Goal: Information Seeking & Learning: Check status

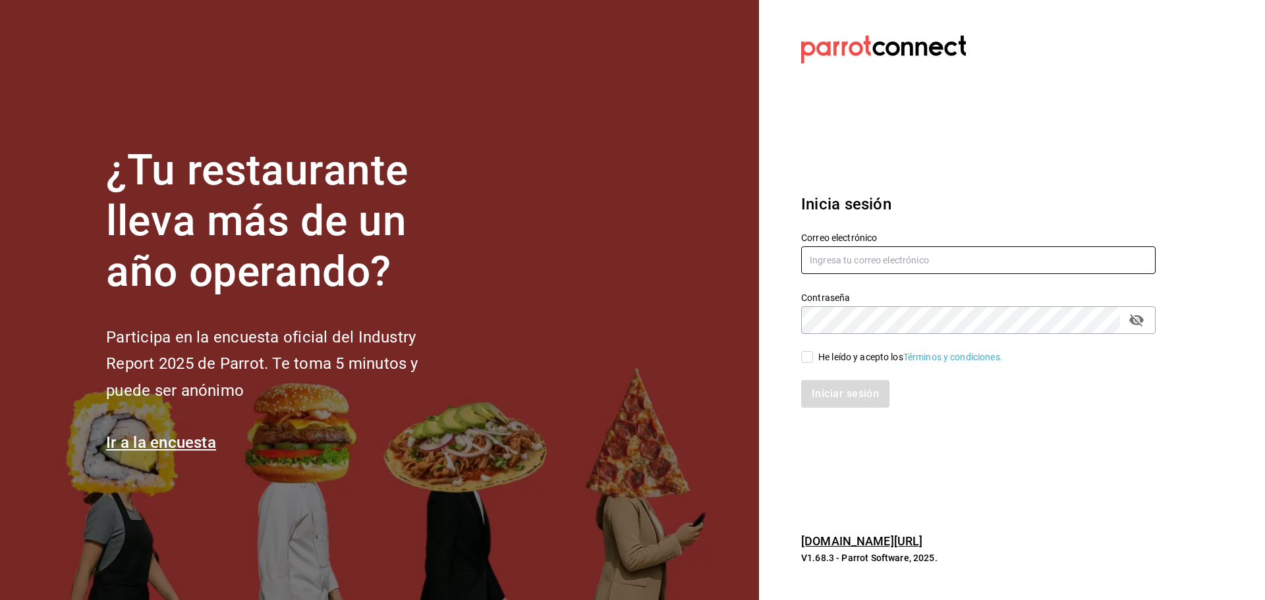
type input "[EMAIL_ADDRESS][PERSON_NAME][DOMAIN_NAME]"
click at [845, 354] on div "He leído y acepto los Términos y condiciones." at bounding box center [910, 357] width 184 height 14
click at [813, 354] on input "He leído y acepto los Términos y condiciones." at bounding box center [807, 357] width 12 height 12
checkbox input "true"
click at [850, 269] on input "jimmyboy@polanco.com" at bounding box center [978, 260] width 354 height 28
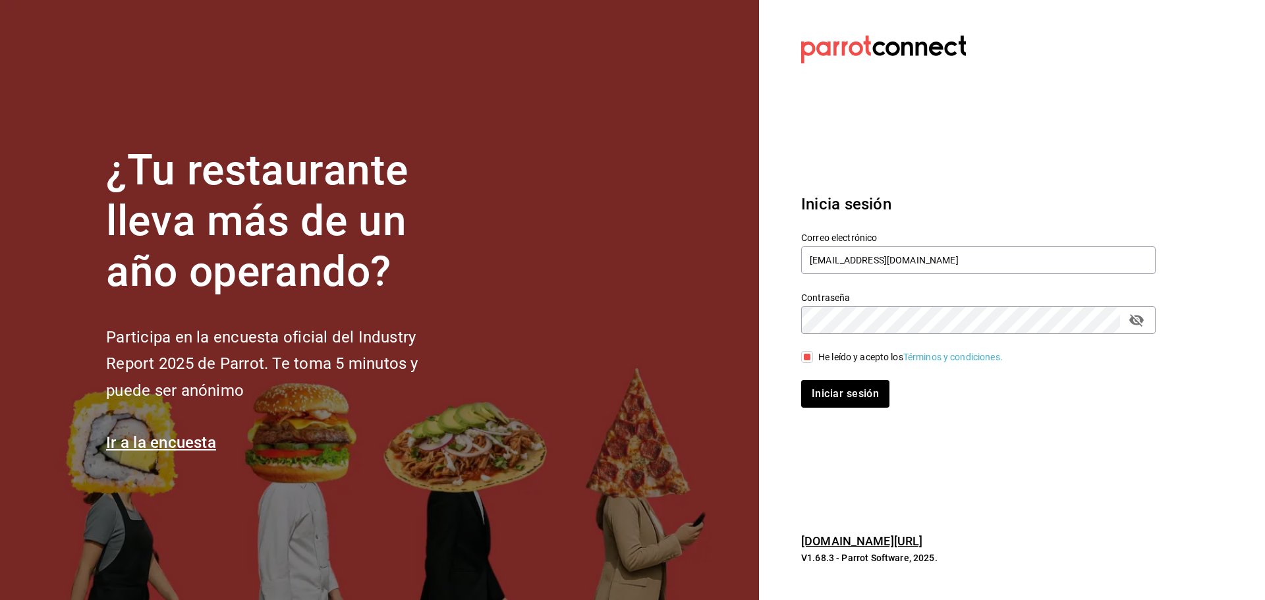
type input "jimmyboy@polanco.com"
click at [850, 401] on button "Iniciar sesión" at bounding box center [846, 394] width 90 height 28
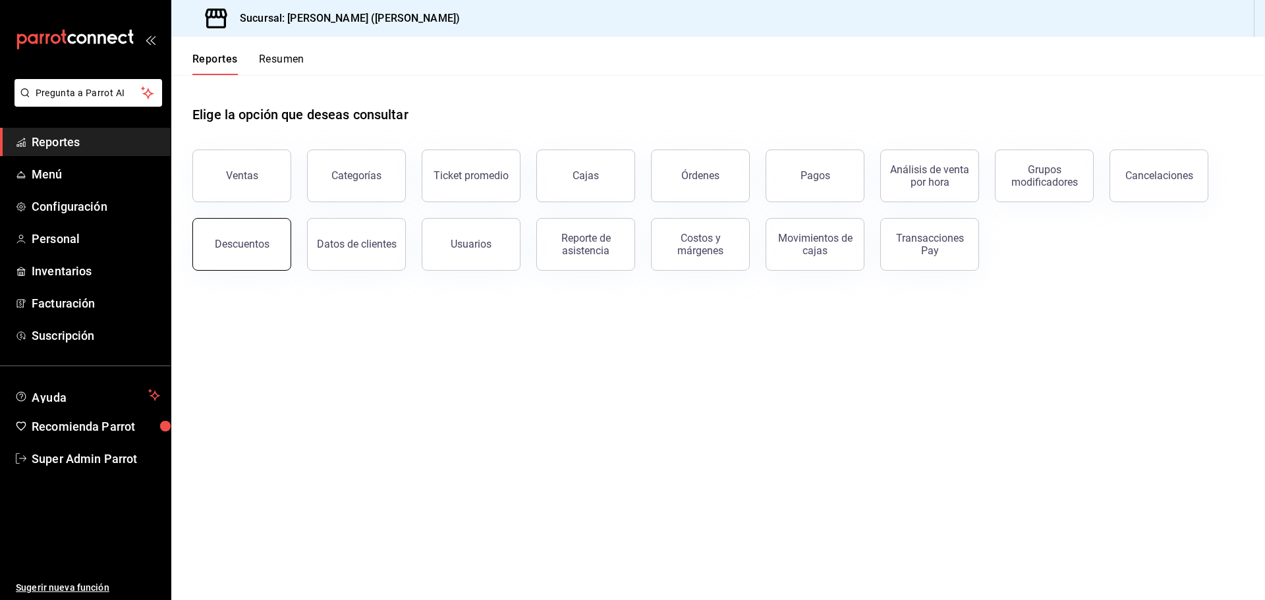
click at [234, 252] on button "Descuentos" at bounding box center [241, 244] width 99 height 53
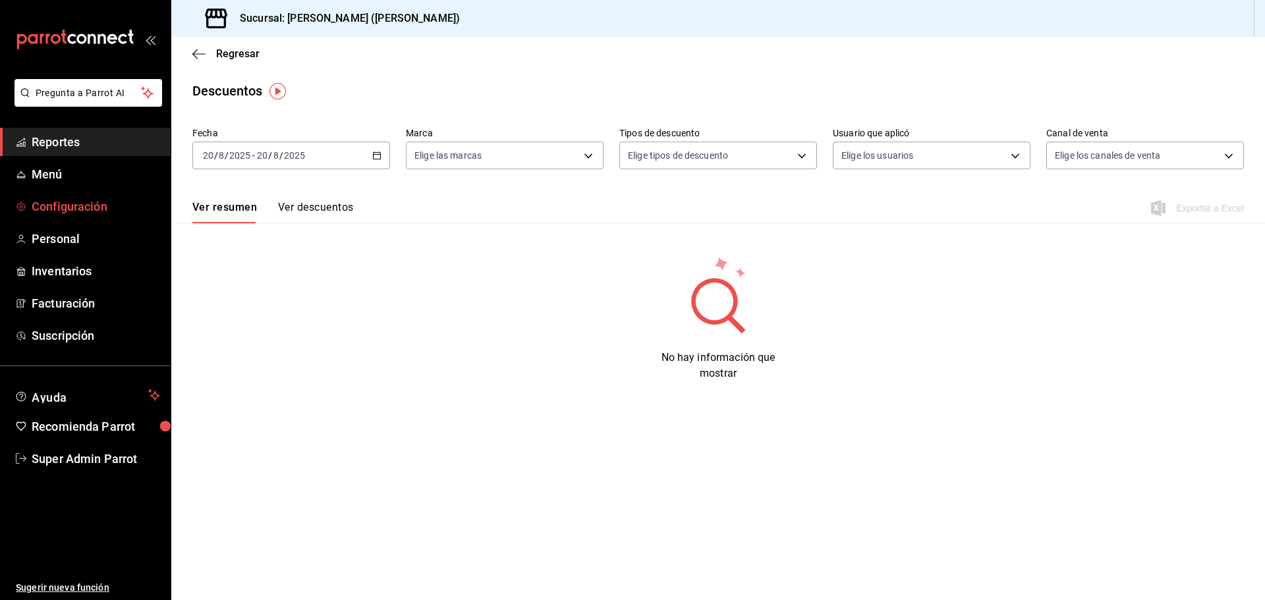
click at [70, 207] on span "Configuración" at bounding box center [96, 207] width 128 height 18
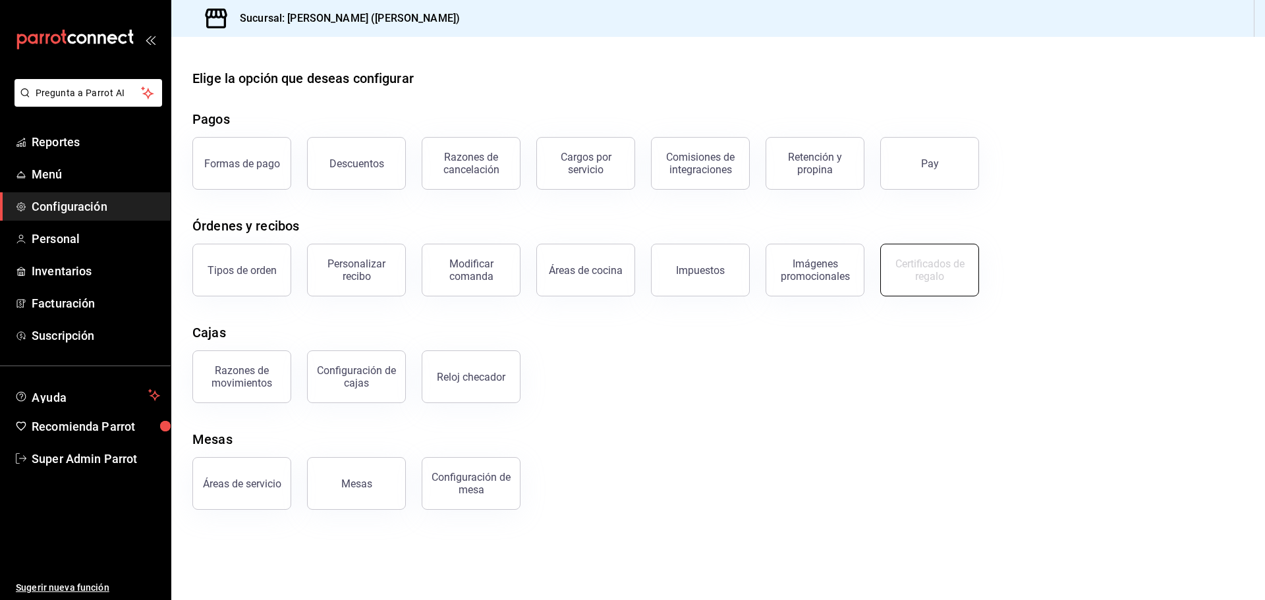
click at [899, 260] on div "Certificados de regalo" at bounding box center [929, 270] width 82 height 25
click at [380, 165] on div "Descuentos" at bounding box center [356, 163] width 55 height 13
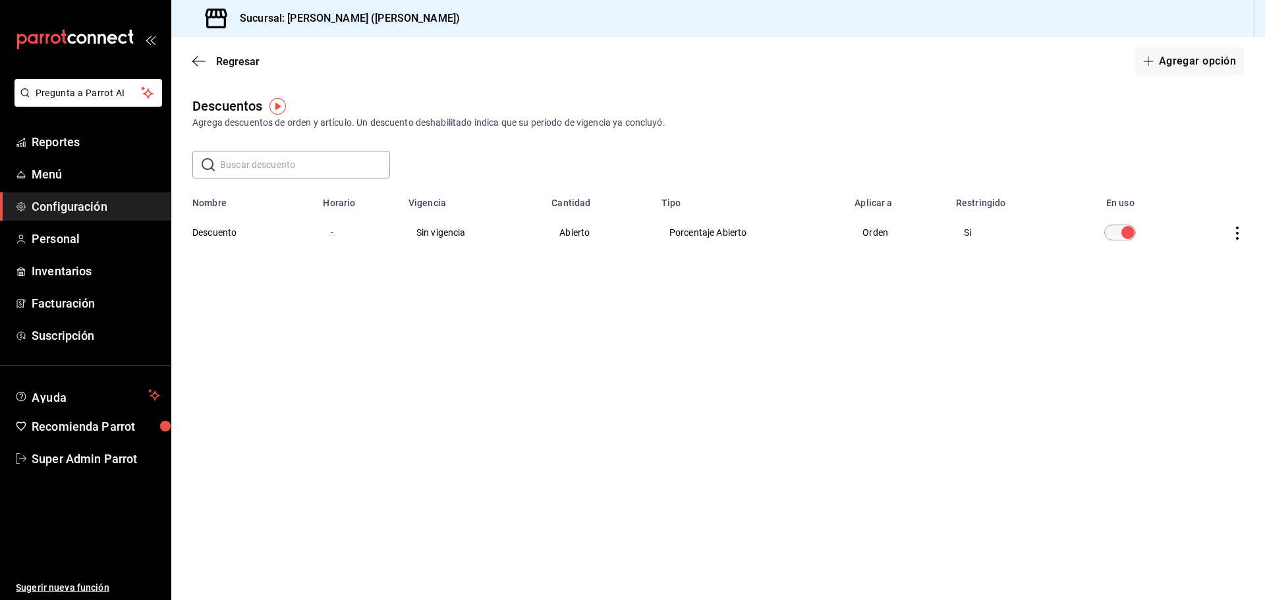
click at [334, 238] on td "-" at bounding box center [357, 232] width 85 height 47
click at [1236, 224] on td "discountsTable" at bounding box center [1220, 232] width 89 height 47
click at [1236, 231] on icon "actions" at bounding box center [1236, 233] width 13 height 13
click at [630, 341] on div at bounding box center [632, 300] width 1265 height 600
click at [277, 113] on img "button" at bounding box center [277, 106] width 16 height 16
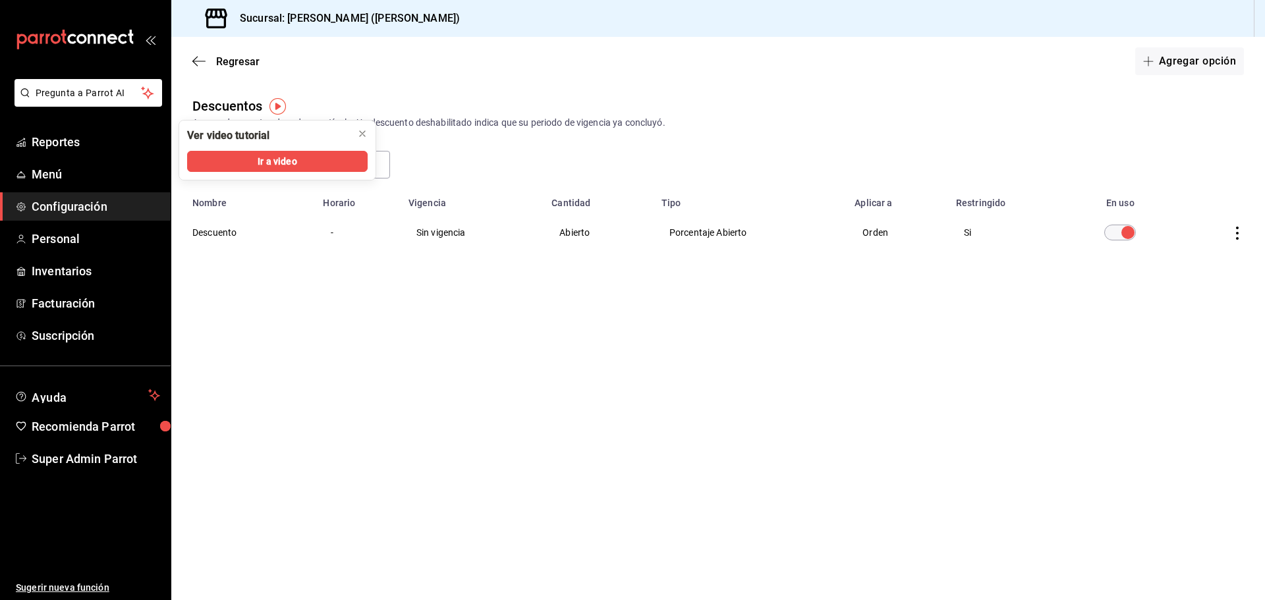
click at [273, 150] on div "Ver video tutorial" at bounding box center [238, 136] width 119 height 30
click at [273, 161] on span "Ir a video" at bounding box center [277, 162] width 39 height 14
click at [204, 59] on icon "button" at bounding box center [198, 61] width 13 height 12
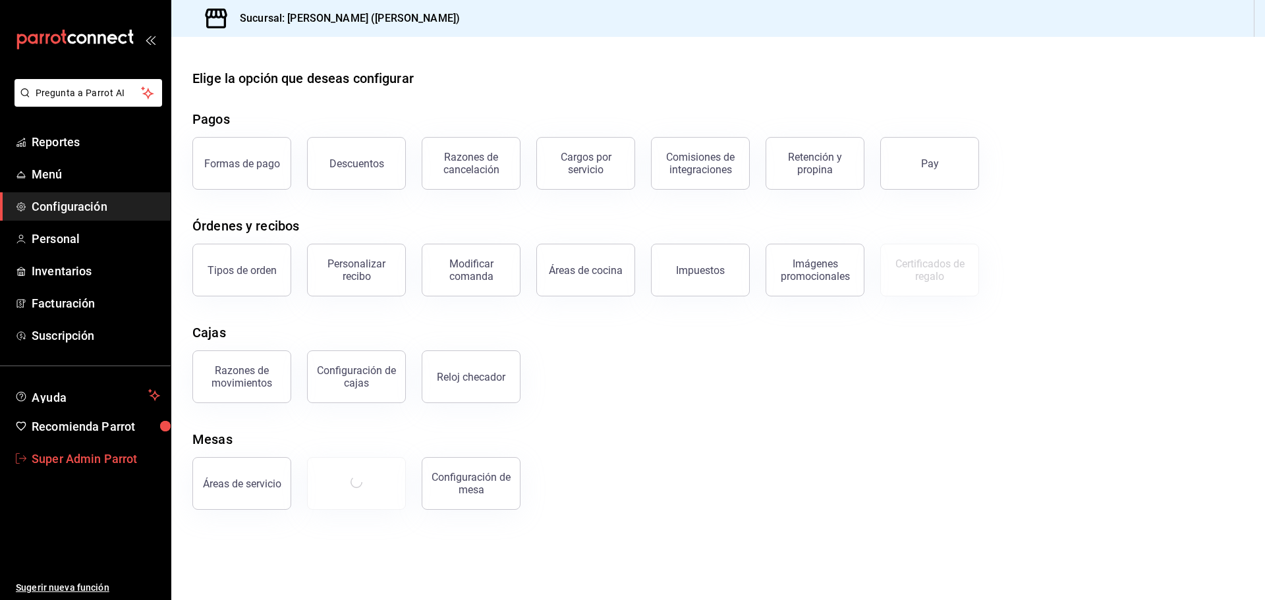
click at [122, 462] on span "Super Admin Parrot" at bounding box center [96, 459] width 128 height 18
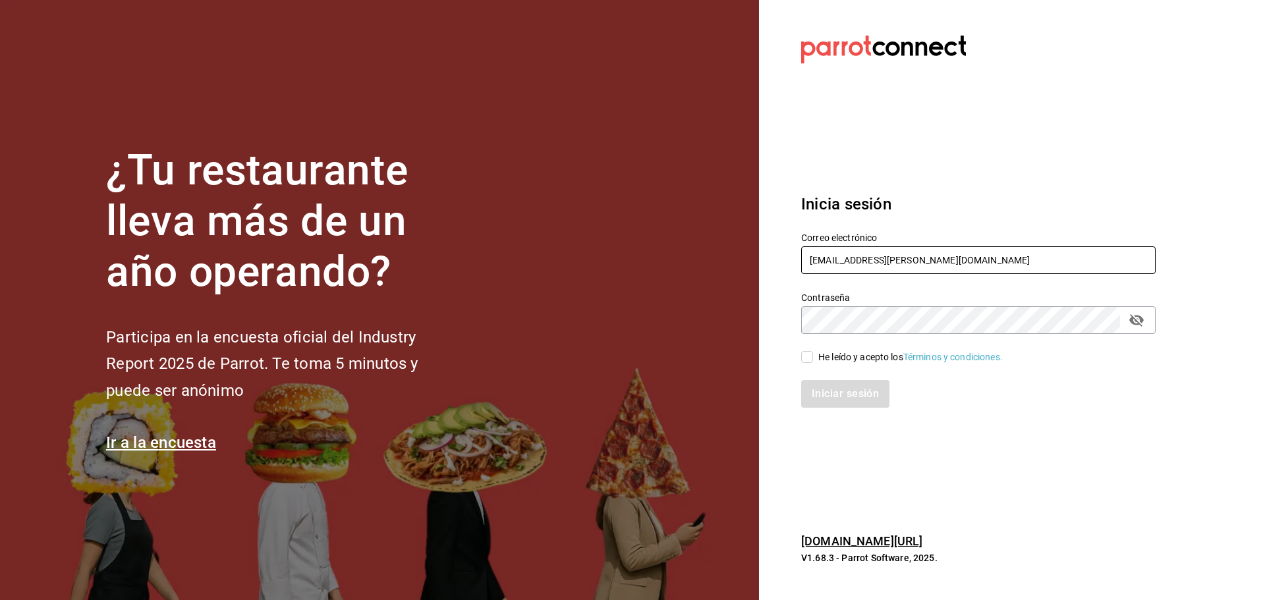
click at [858, 255] on input "[EMAIL_ADDRESS][PERSON_NAME][DOMAIN_NAME]" at bounding box center [978, 260] width 354 height 28
paste input "bernies@tamaulipas"
type input "bernies@tamaulipas.com"
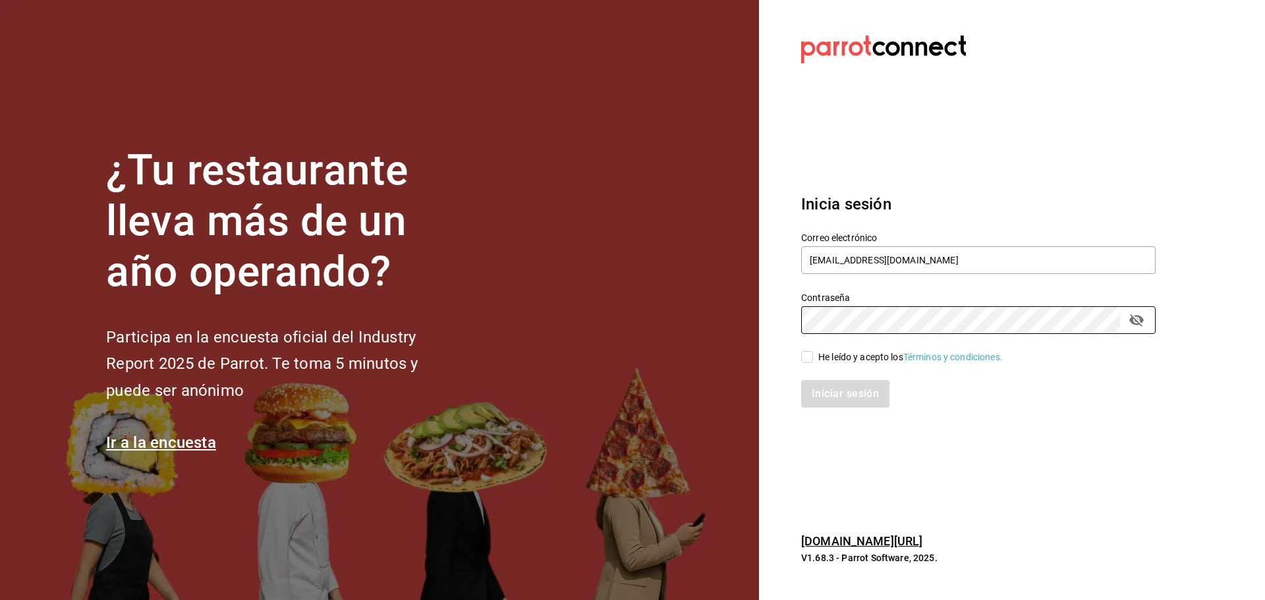
click at [808, 354] on input "He leído y acepto los Términos y condiciones." at bounding box center [807, 357] width 12 height 12
checkbox input "true"
click at [836, 392] on button "Iniciar sesión" at bounding box center [846, 394] width 90 height 28
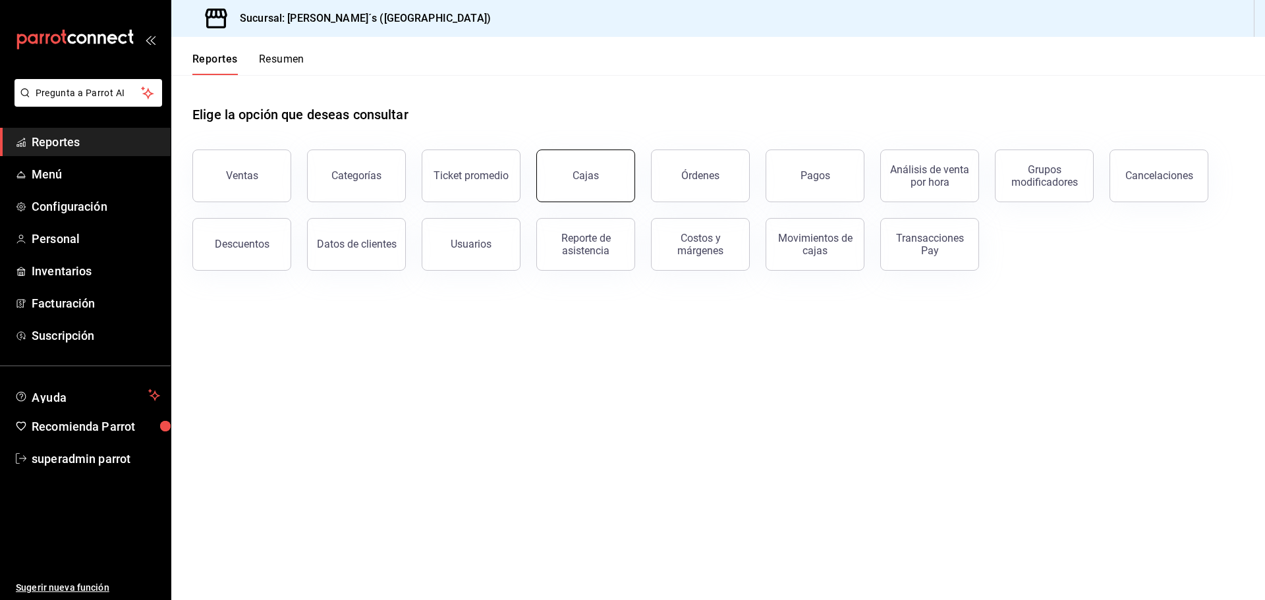
click at [602, 190] on button "Cajas" at bounding box center [585, 176] width 99 height 53
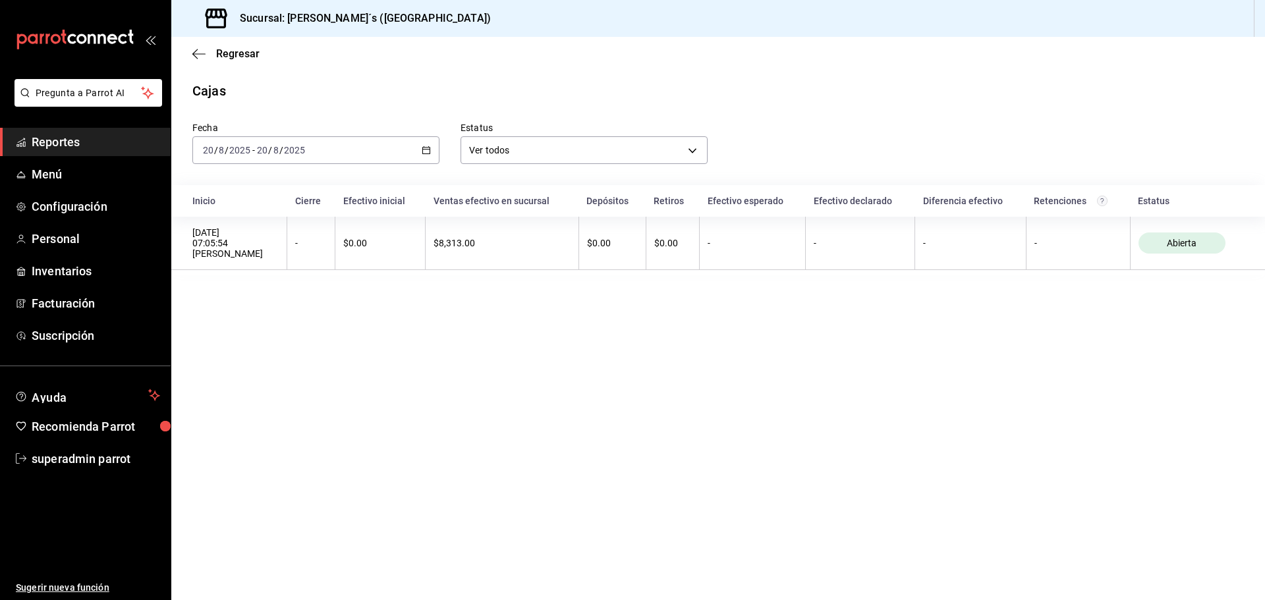
click at [433, 152] on div "2025-08-20 20 / 8 / 2025 - 2025-08-20 20 / 8 / 2025" at bounding box center [315, 150] width 247 height 28
click at [223, 224] on span "Ayer" at bounding box center [255, 220] width 102 height 14
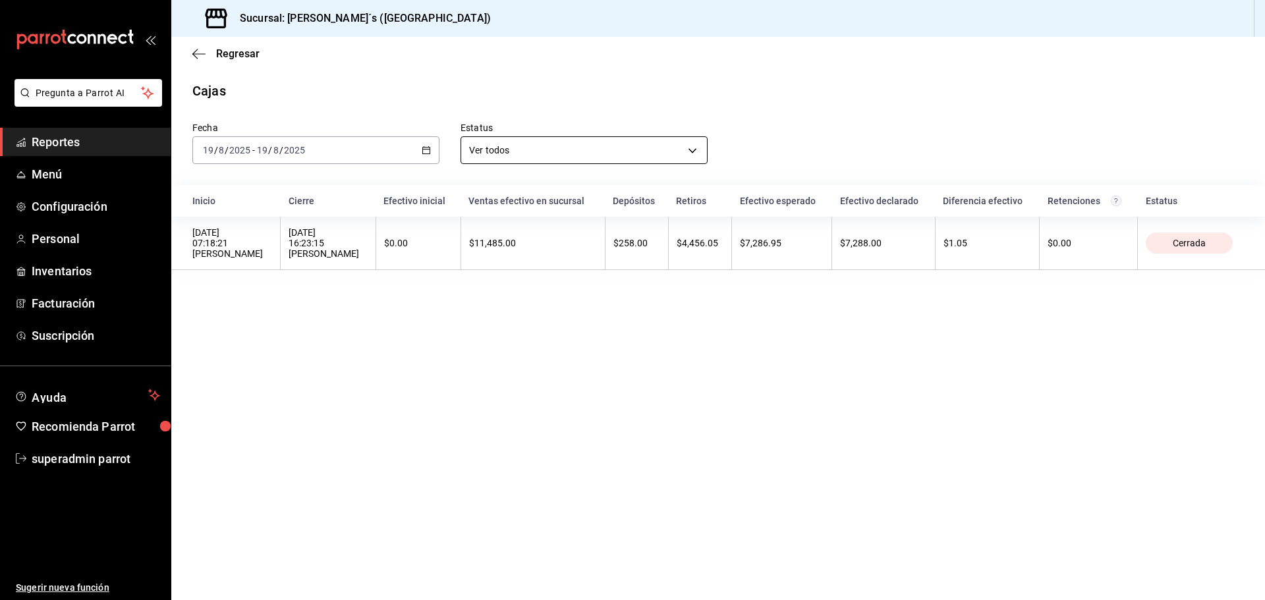
click at [516, 151] on body "Pregunta a Parrot AI Reportes Menú Configuración Personal Inventarios Facturaci…" at bounding box center [632, 300] width 1265 height 600
click at [530, 99] on div at bounding box center [632, 300] width 1265 height 600
click at [436, 148] on div "2025-08-19 19 / 8 / 2025 - 2025-08-19 19 / 8 / 2025" at bounding box center [315, 150] width 247 height 28
click at [514, 387] on main "Regresar Cajas Fecha 2025-08-19 19 / 8 / 2025 - 2025-08-19 19 / 8 / 2025 Estatu…" at bounding box center [717, 318] width 1093 height 563
click at [418, 151] on div "2025-08-19 19 / 8 / 2025 - 2025-08-19 19 / 8 / 2025" at bounding box center [315, 150] width 247 height 28
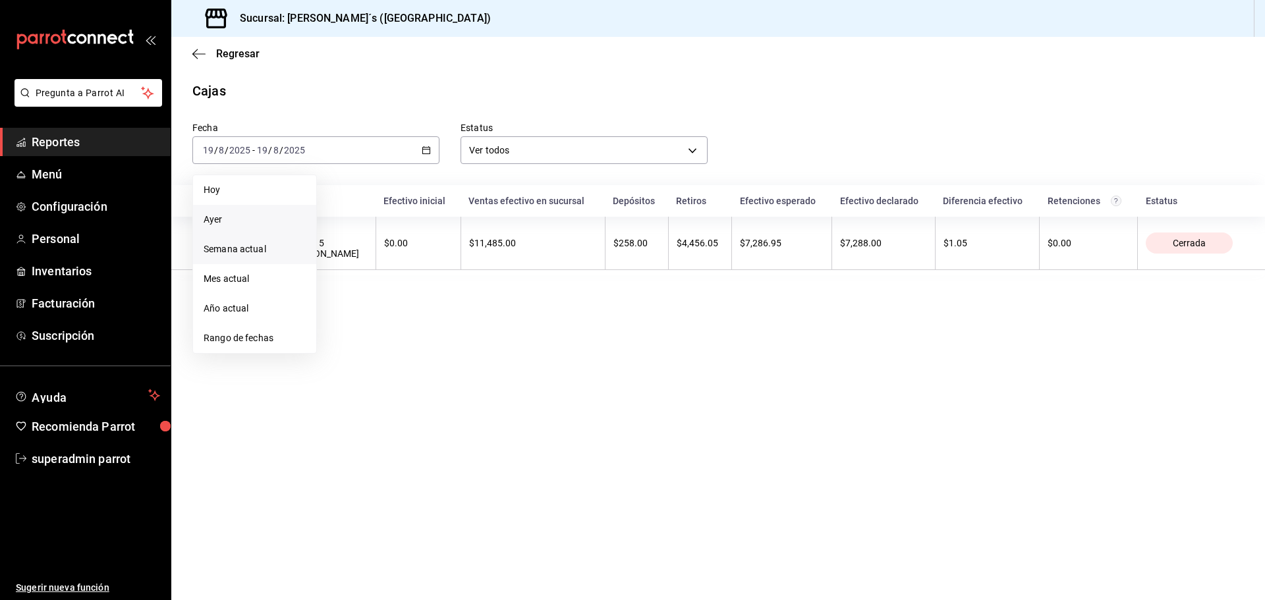
click at [265, 251] on span "Semana actual" at bounding box center [255, 249] width 102 height 14
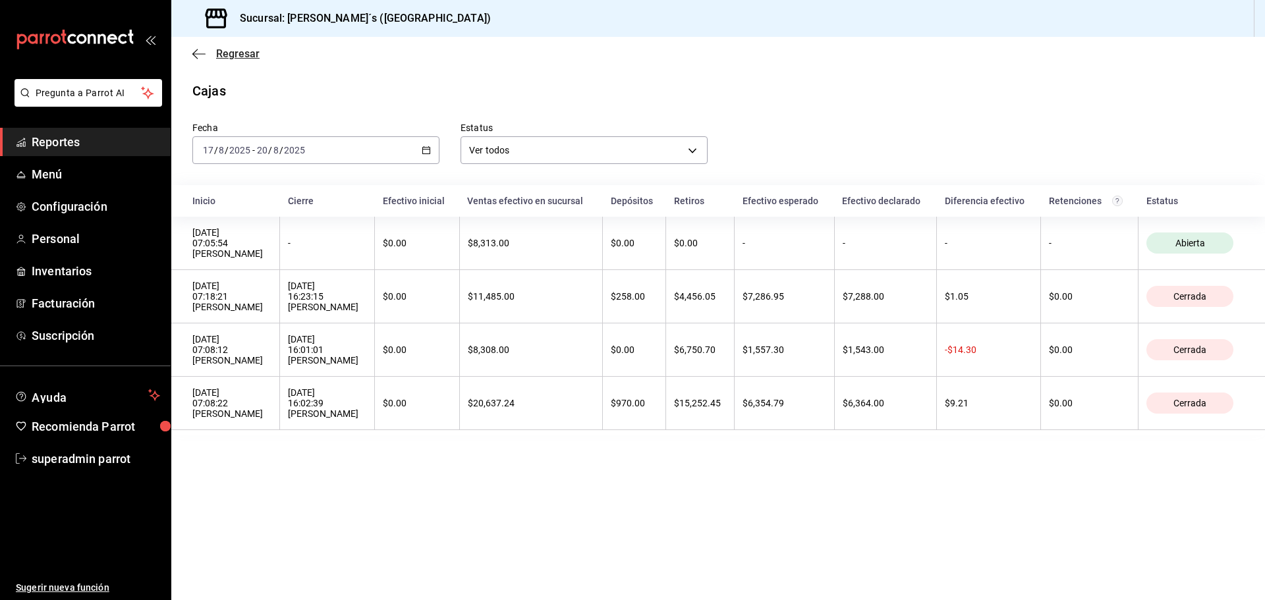
click at [205, 53] on icon "button" at bounding box center [198, 53] width 13 height 1
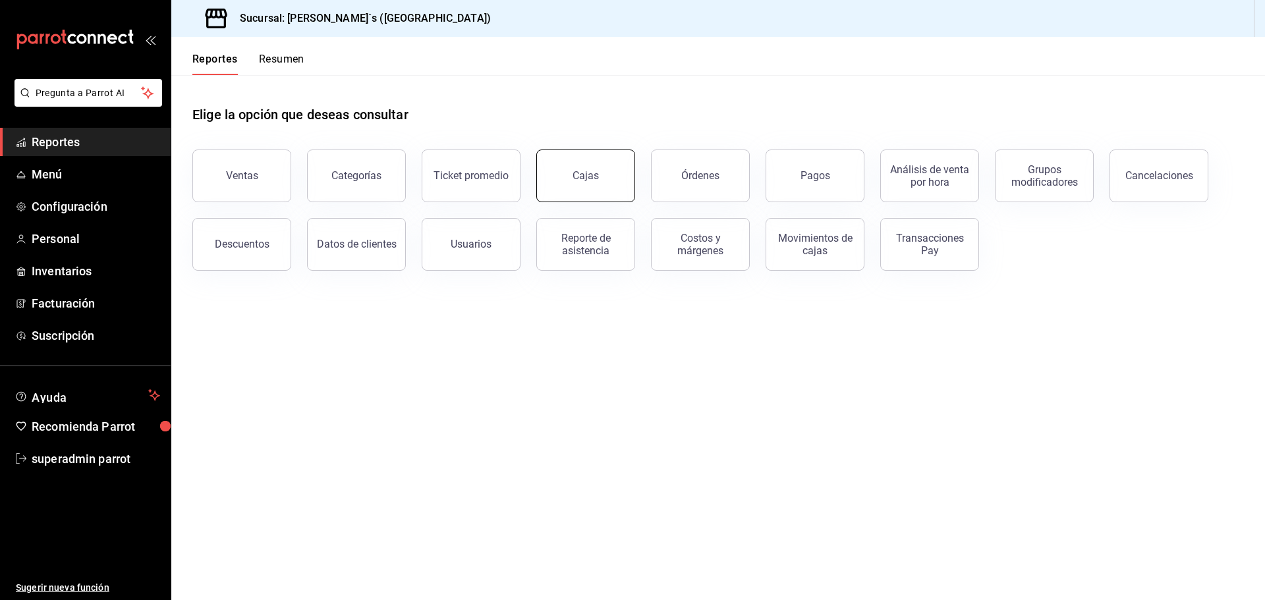
click at [563, 180] on button "Cajas" at bounding box center [585, 176] width 99 height 53
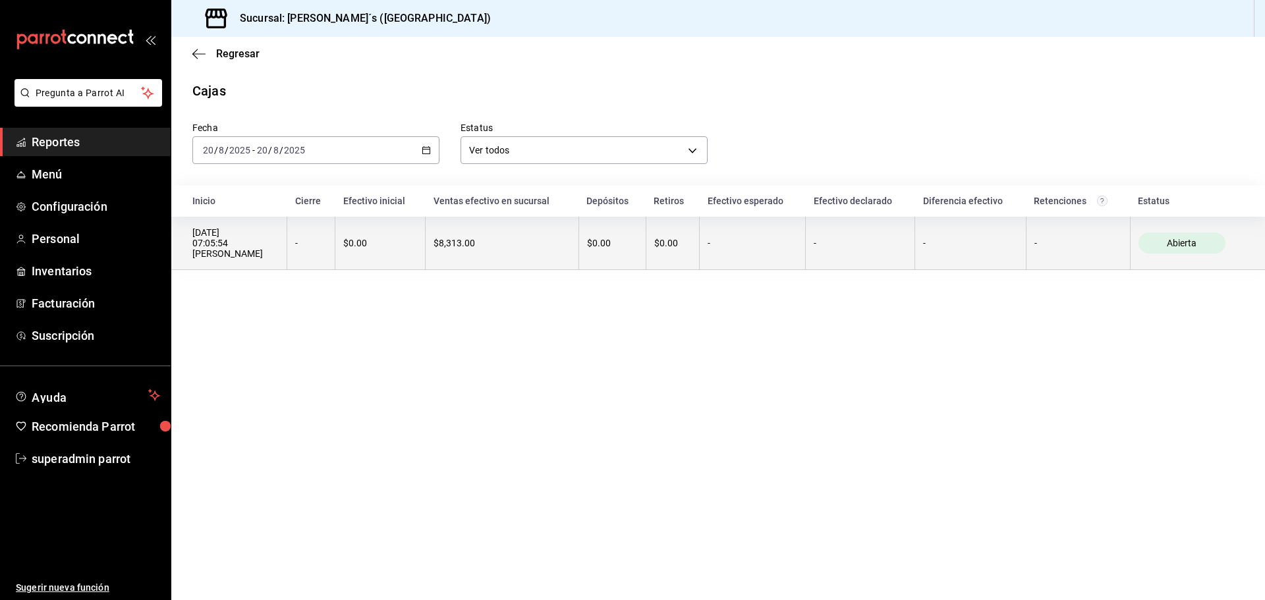
click at [335, 249] on th "$0.00" at bounding box center [380, 243] width 90 height 53
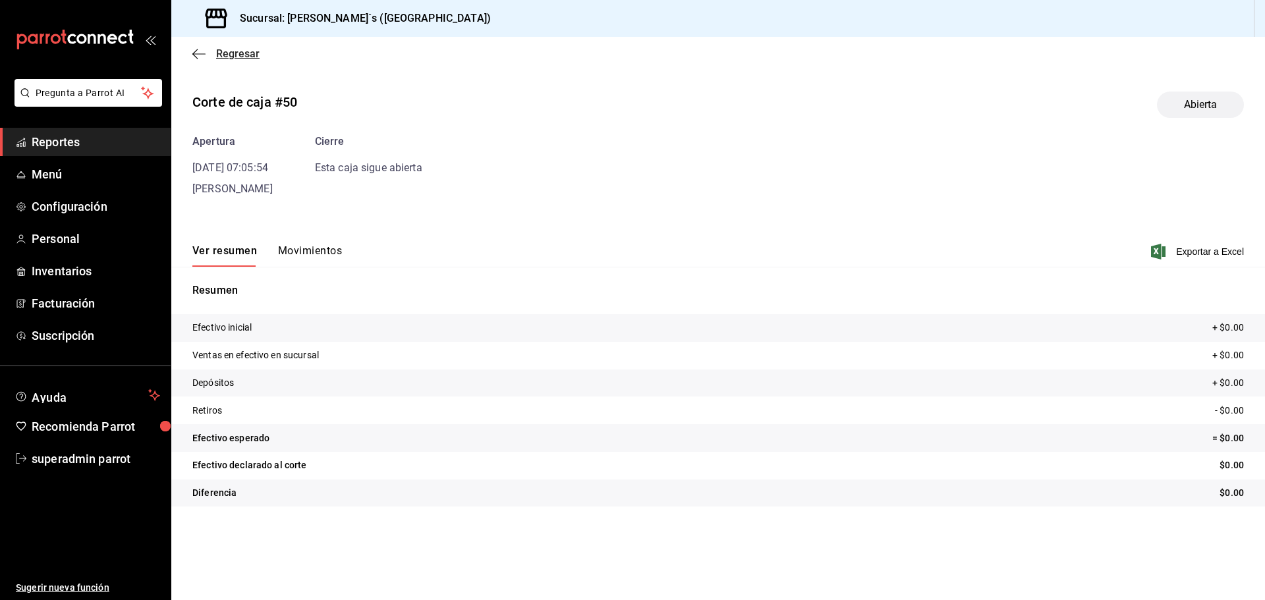
click at [195, 55] on icon "button" at bounding box center [198, 54] width 13 height 12
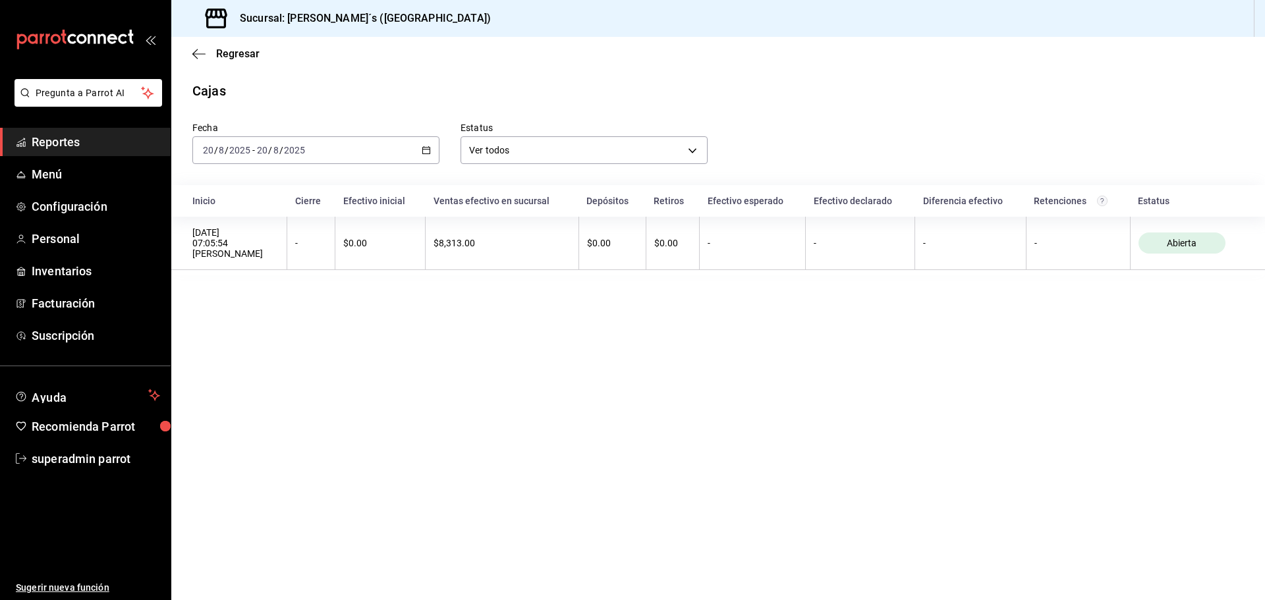
click at [362, 149] on div "2025-08-20 20 / 8 / 2025 - 2025-08-20 20 / 8 / 2025" at bounding box center [315, 150] width 247 height 28
click at [225, 221] on span "Ayer" at bounding box center [255, 220] width 102 height 14
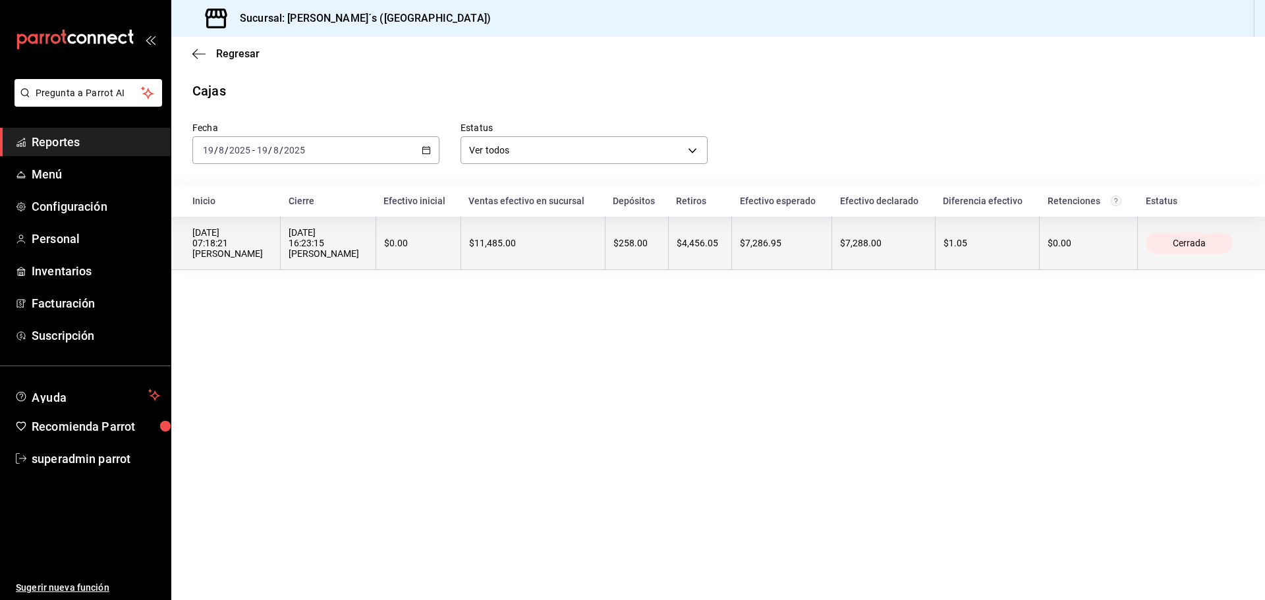
click at [255, 241] on div "19/08/2025 07:18:21 Anaís Ramirez" at bounding box center [232, 243] width 80 height 32
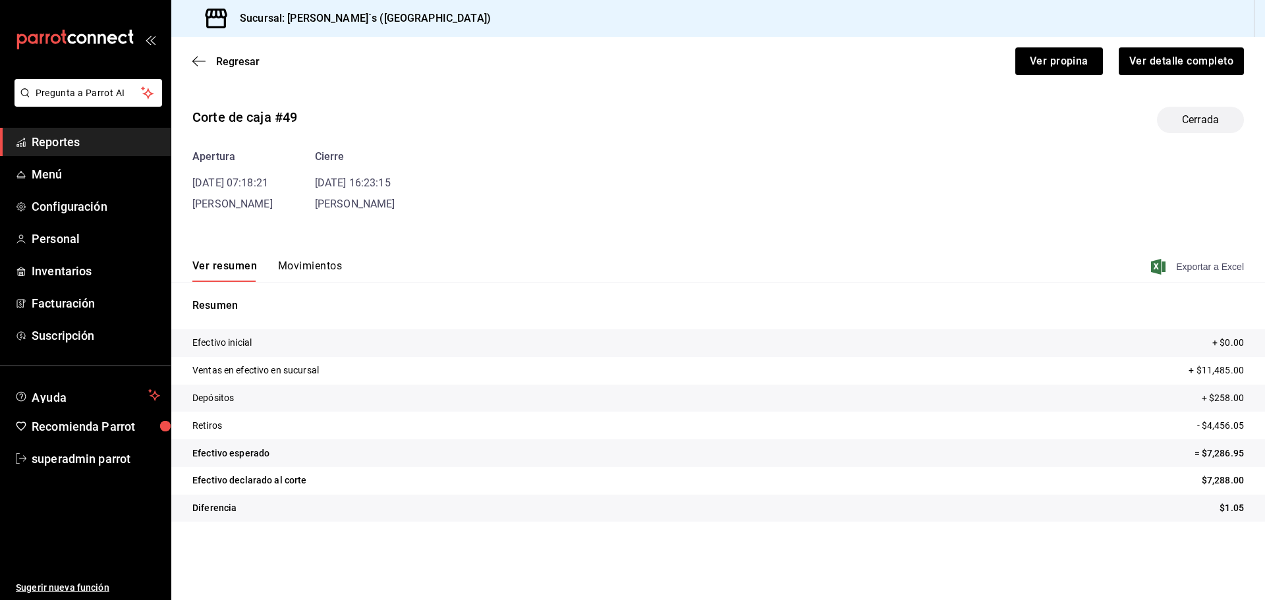
click at [1193, 269] on span "Exportar a Excel" at bounding box center [1198, 267] width 90 height 16
click at [311, 264] on button "Movimientos" at bounding box center [310, 270] width 64 height 22
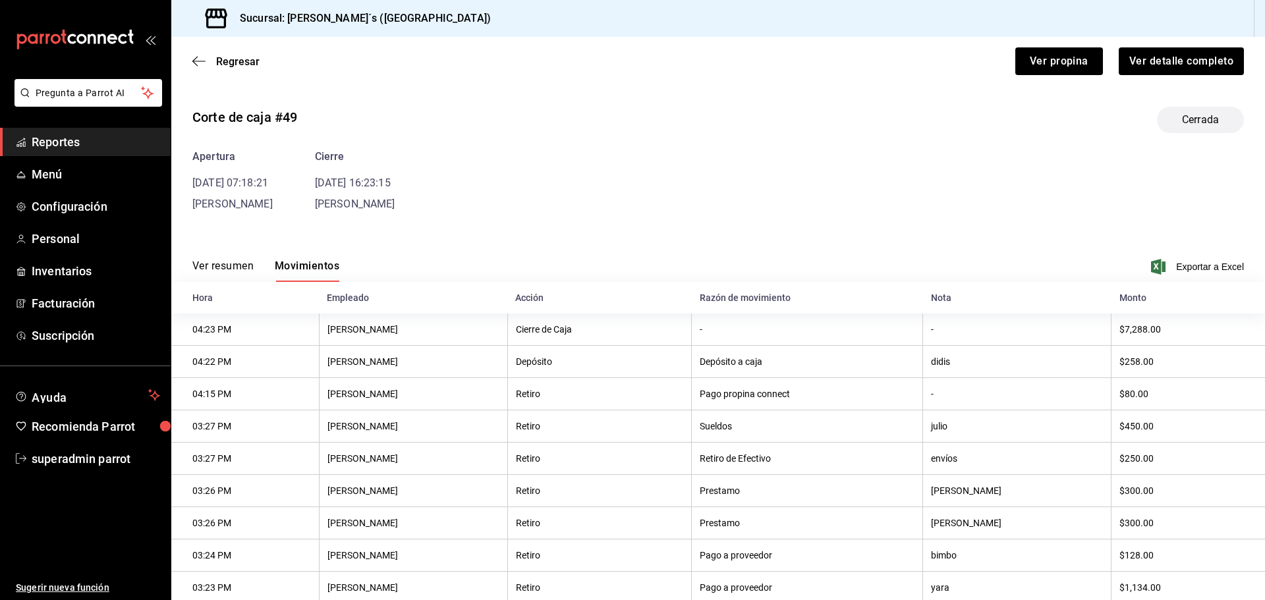
click at [228, 262] on button "Ver resumen" at bounding box center [222, 270] width 61 height 22
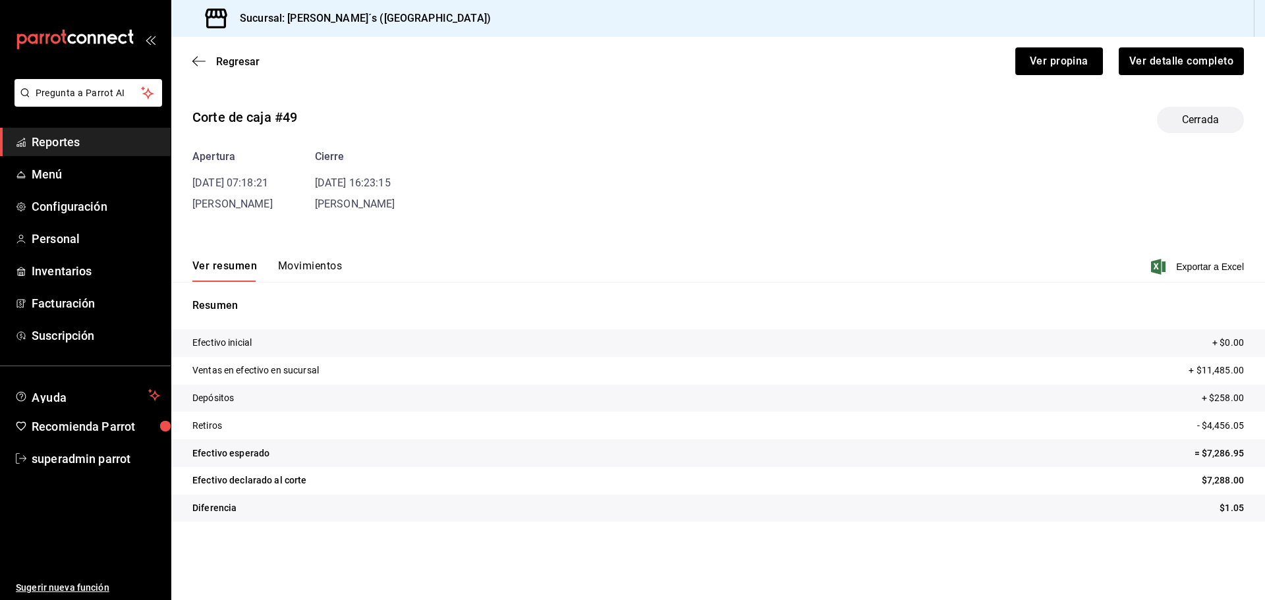
click at [326, 263] on button "Movimientos" at bounding box center [310, 270] width 64 height 22
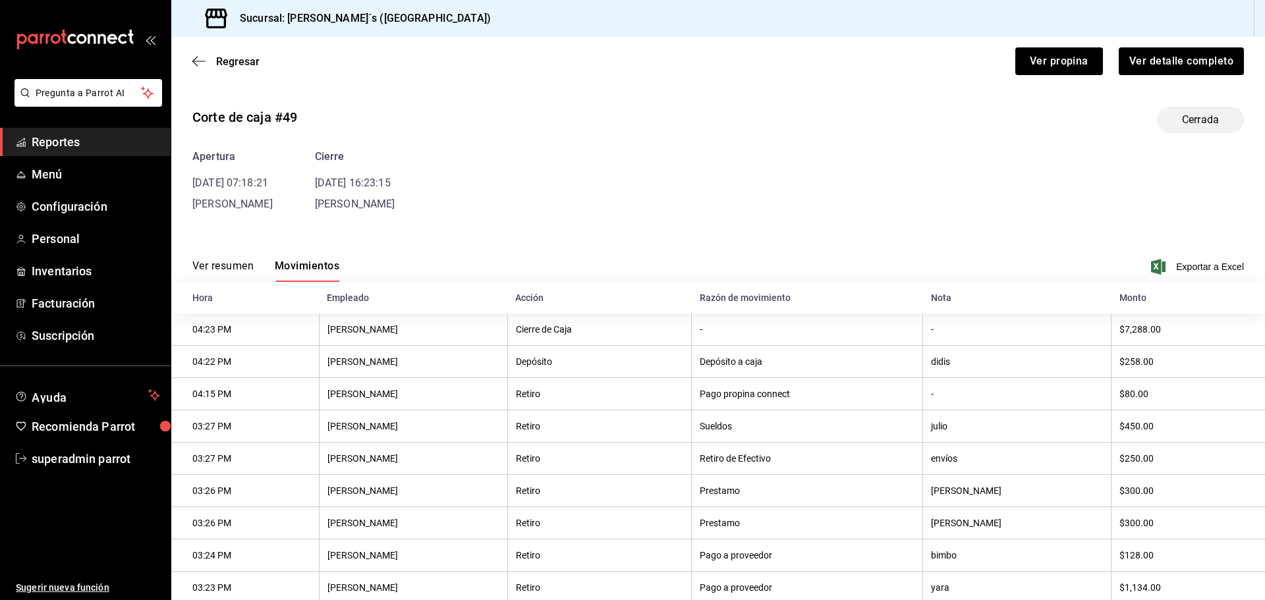
click at [219, 259] on button "Ver resumen" at bounding box center [222, 270] width 61 height 22
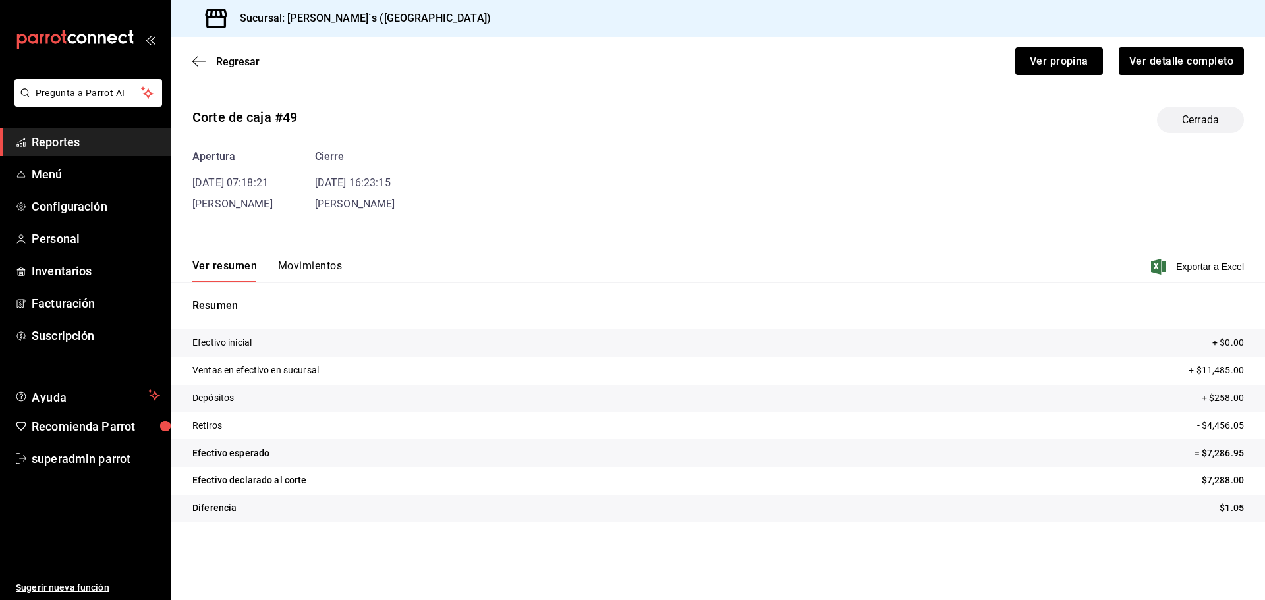
click at [325, 258] on div "Ver resumen Movimientos Exportar a Excel" at bounding box center [717, 263] width 1093 height 38
click at [321, 265] on button "Movimientos" at bounding box center [310, 270] width 64 height 22
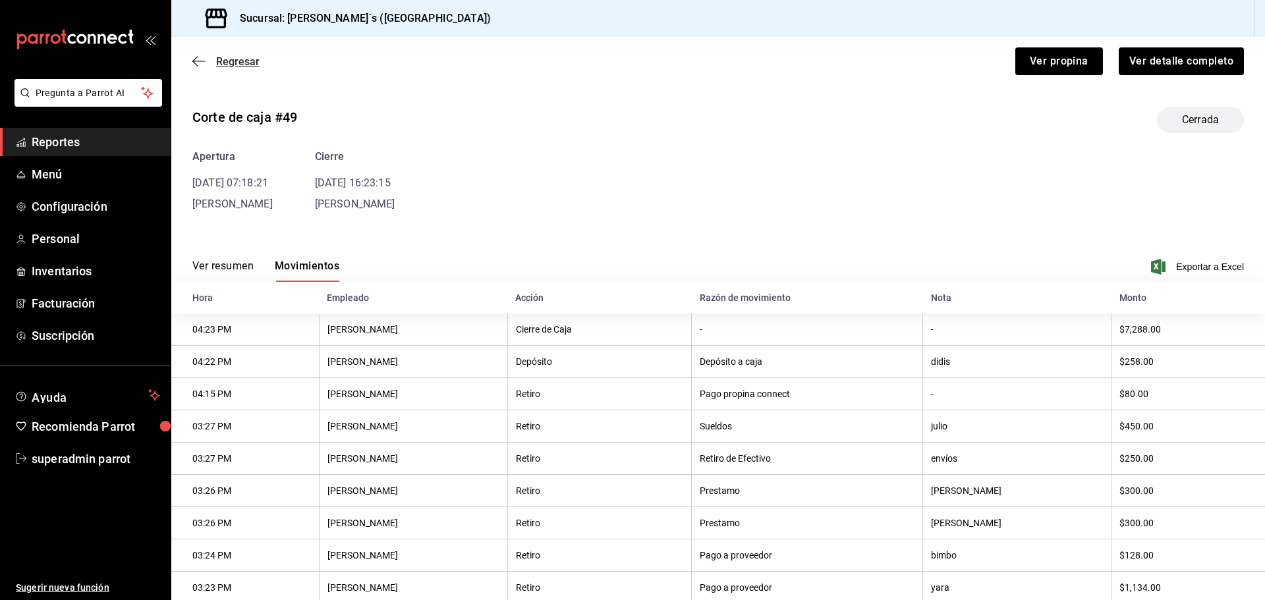
click at [196, 67] on icon "button" at bounding box center [198, 61] width 13 height 12
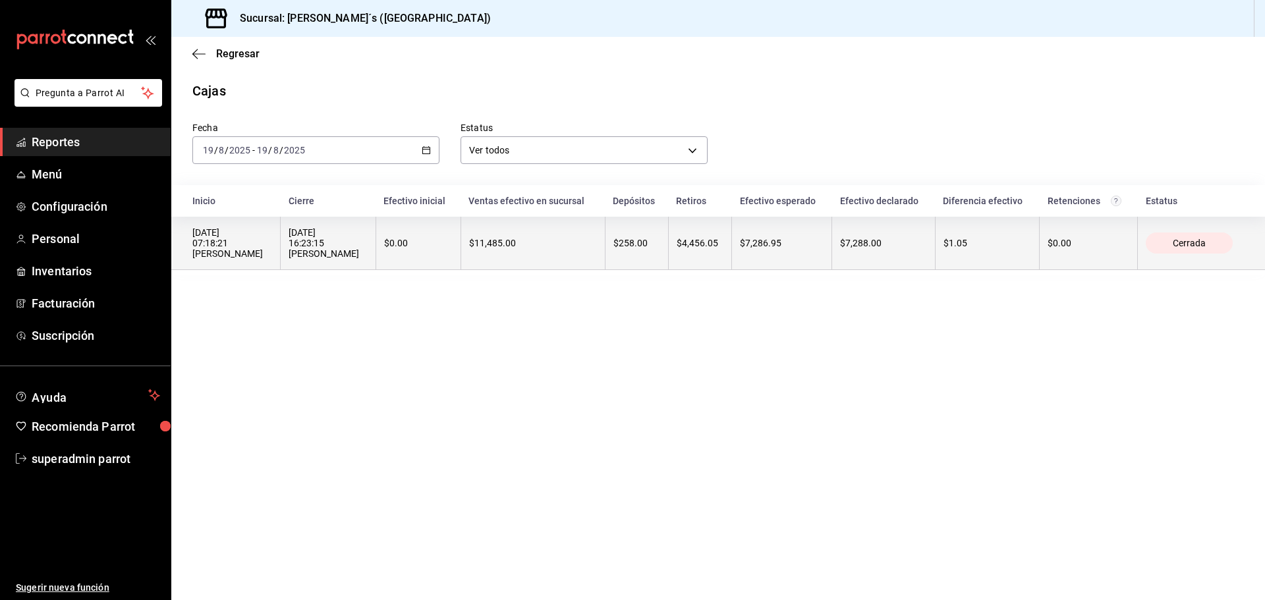
click at [240, 248] on div "19/08/2025 07:18:21 Anaís Ramirez" at bounding box center [232, 243] width 80 height 32
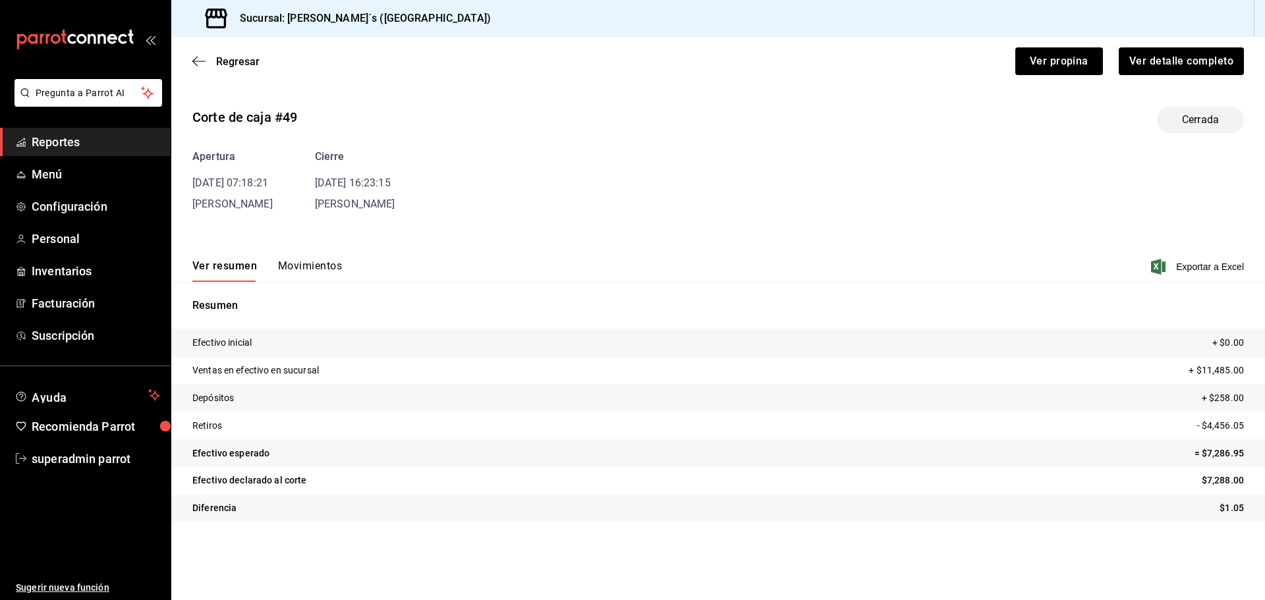
click at [295, 254] on div "Ver resumen Movimientos Exportar a Excel" at bounding box center [717, 263] width 1093 height 38
click at [308, 262] on button "Movimientos" at bounding box center [310, 270] width 64 height 22
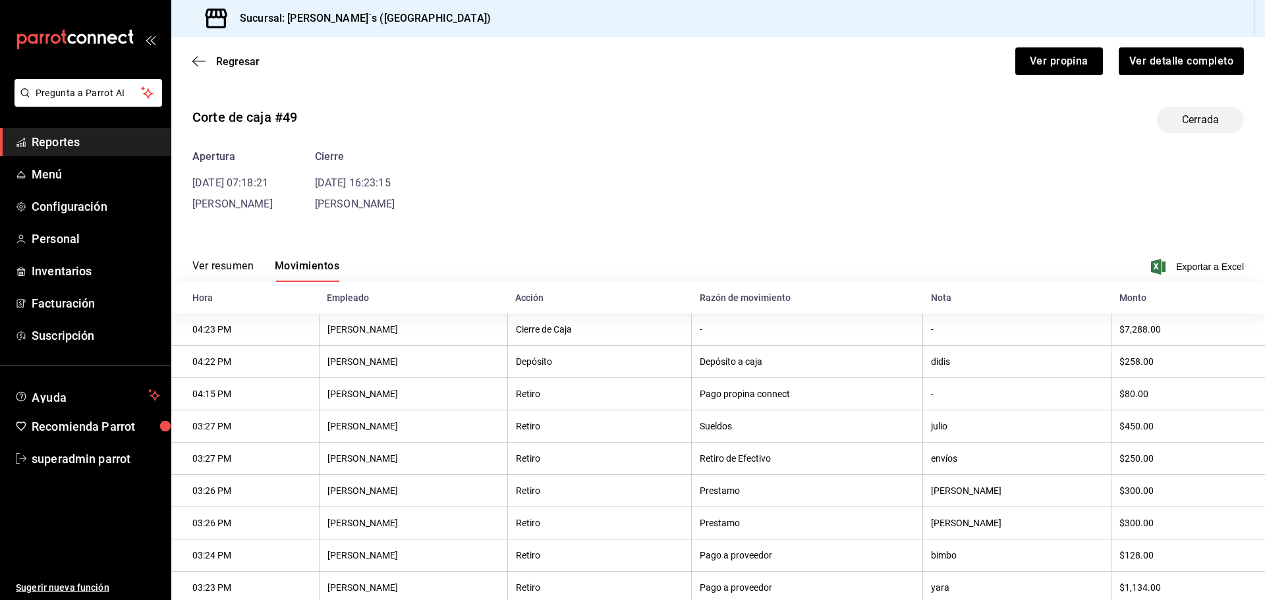
click at [234, 264] on button "Ver resumen" at bounding box center [222, 270] width 61 height 22
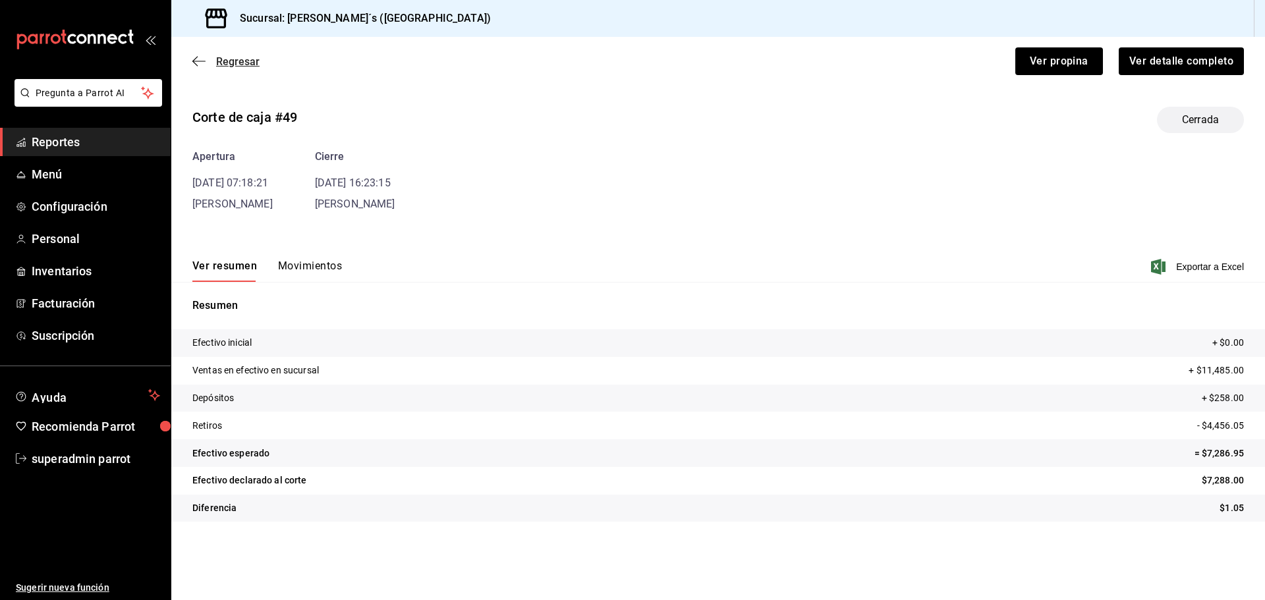
click at [197, 61] on icon "button" at bounding box center [198, 61] width 13 height 1
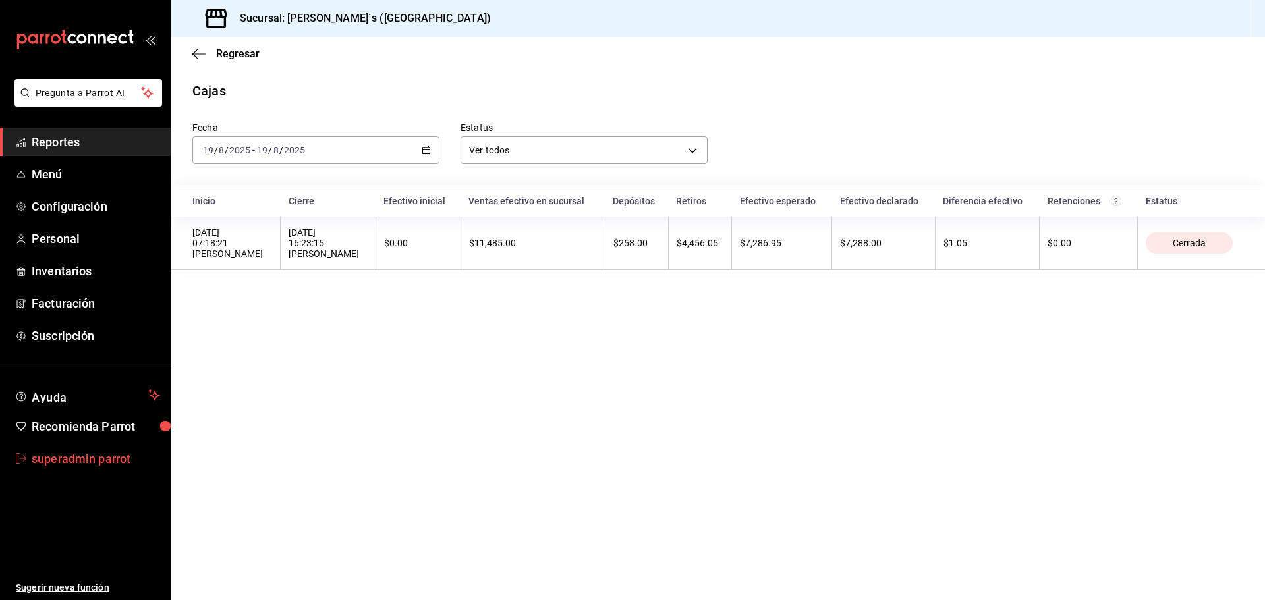
click at [95, 458] on span "superadmin parrot" at bounding box center [96, 459] width 128 height 18
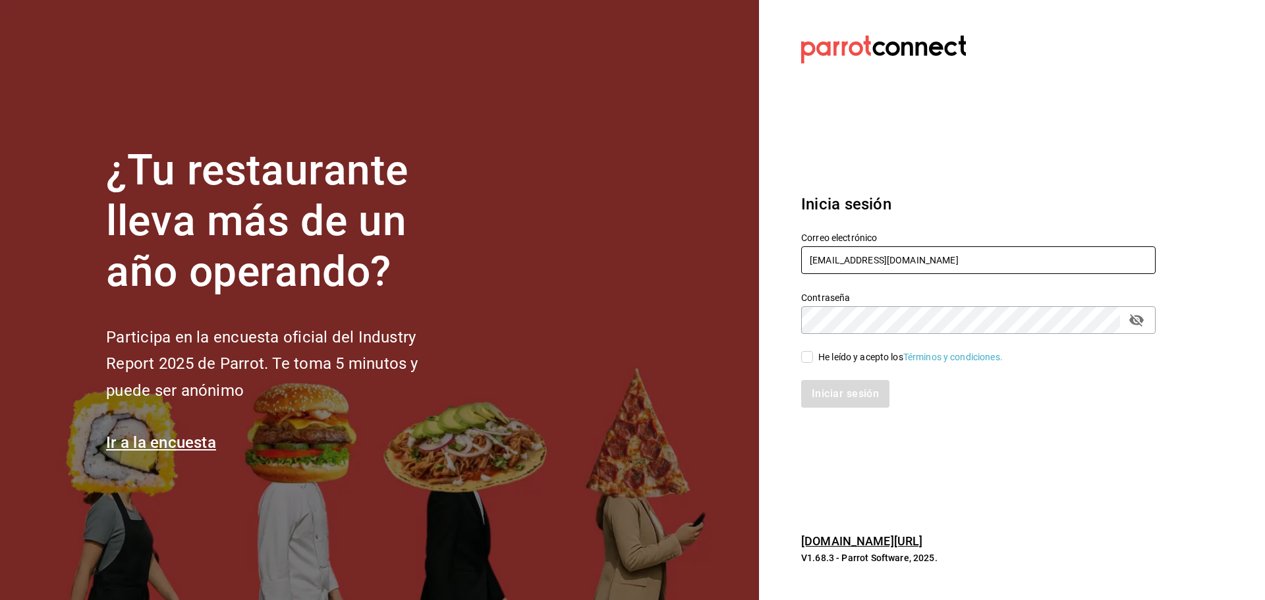
click at [831, 265] on input "bernies@tamaulipas.com" at bounding box center [978, 260] width 354 height 28
paste input "lacasademaggie@mty"
type input "lacasademaggie@mty.com"
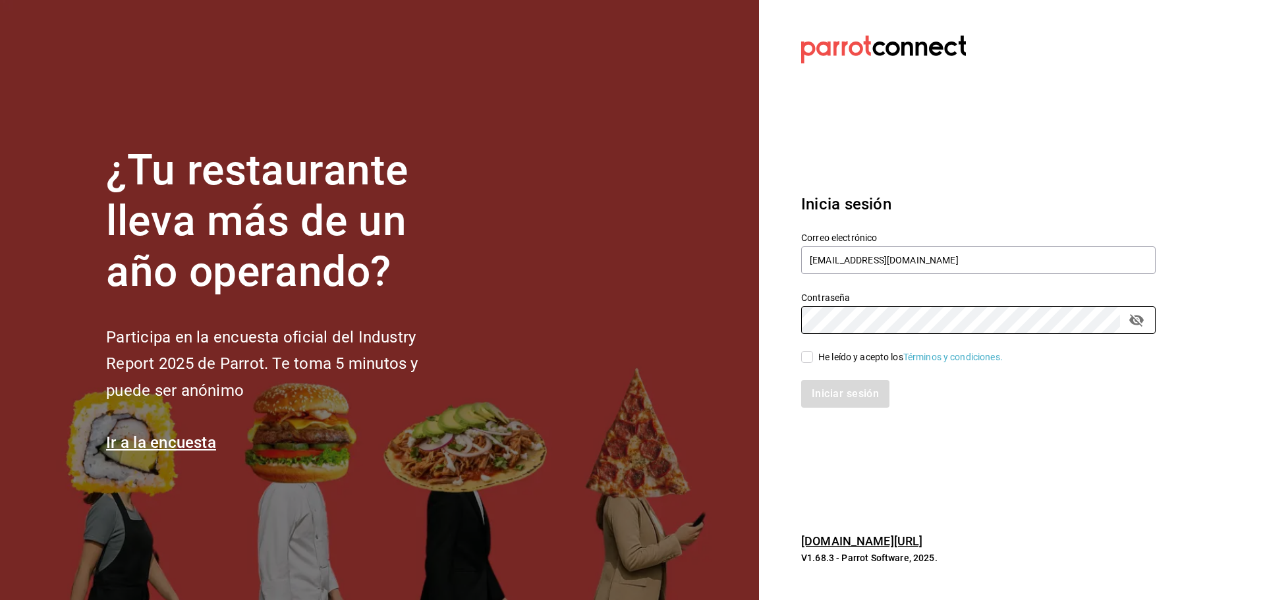
click at [811, 355] on input "He leído y acepto los Términos y condiciones." at bounding box center [807, 357] width 12 height 12
checkbox input "true"
click at [839, 398] on button "Iniciar sesión" at bounding box center [846, 394] width 90 height 28
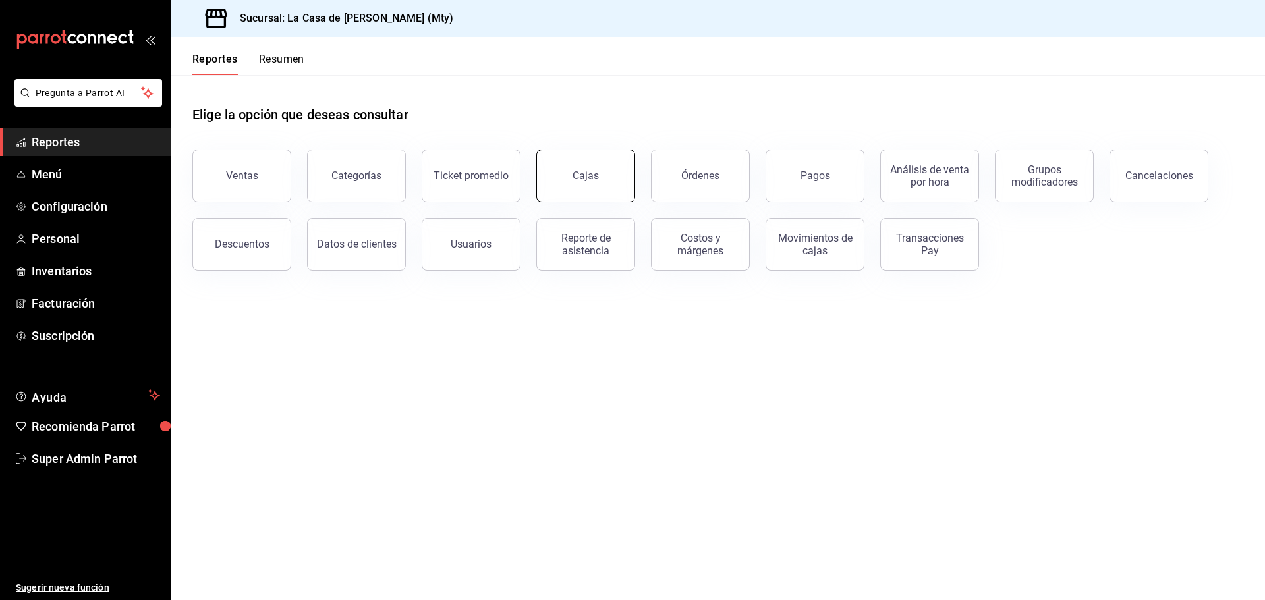
click at [628, 170] on button "Cajas" at bounding box center [585, 176] width 99 height 53
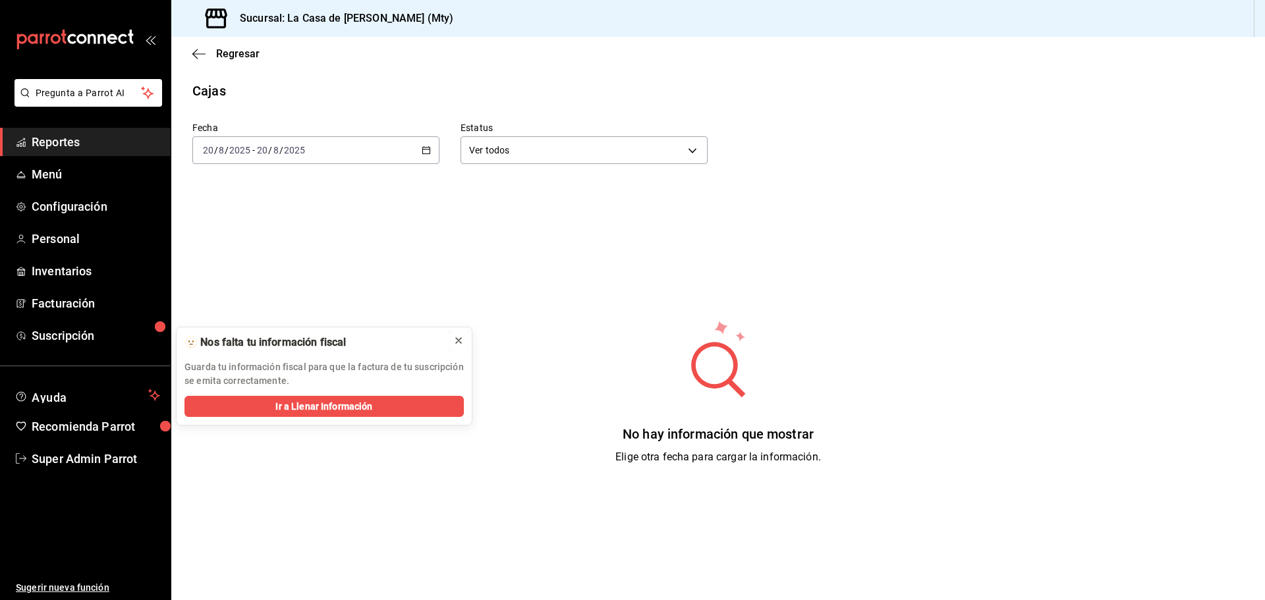
click at [462, 337] on icon at bounding box center [458, 340] width 11 height 11
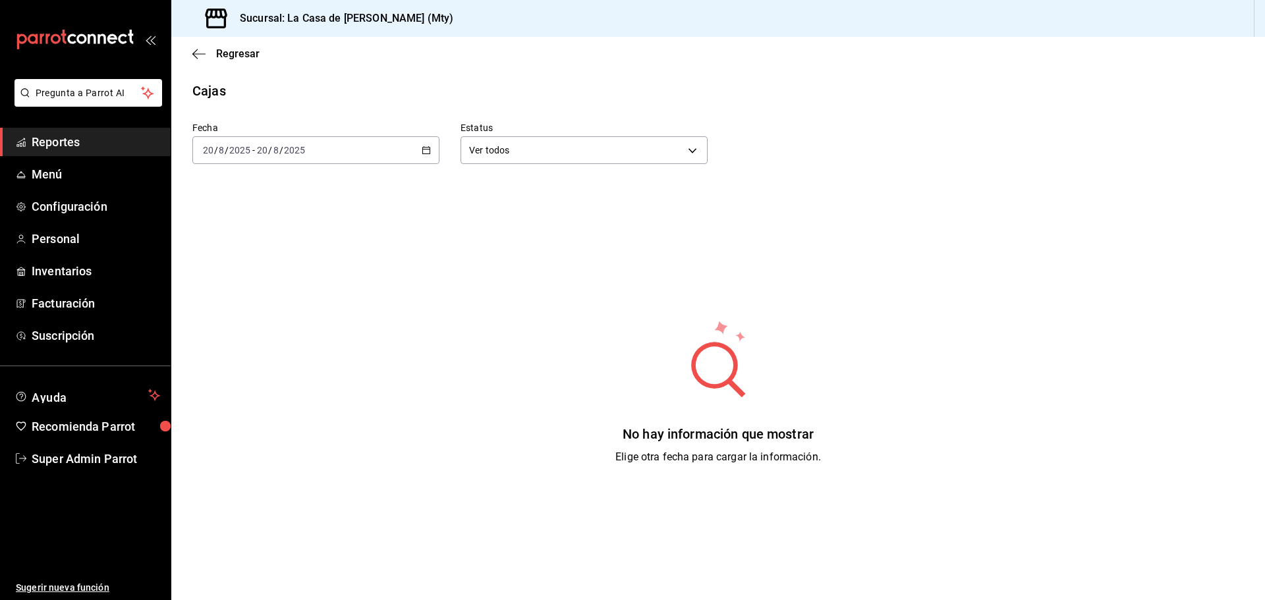
click at [331, 144] on div "[DATE] [DATE] - [DATE] [DATE]" at bounding box center [315, 150] width 247 height 28
click at [226, 219] on span "Ayer" at bounding box center [255, 220] width 102 height 14
click at [428, 141] on div "2025-08-19 19 / 8 / 2025 - 2025-08-19 19 / 8 / 2025" at bounding box center [315, 150] width 247 height 28
click at [247, 242] on li "Semana actual" at bounding box center [254, 249] width 123 height 30
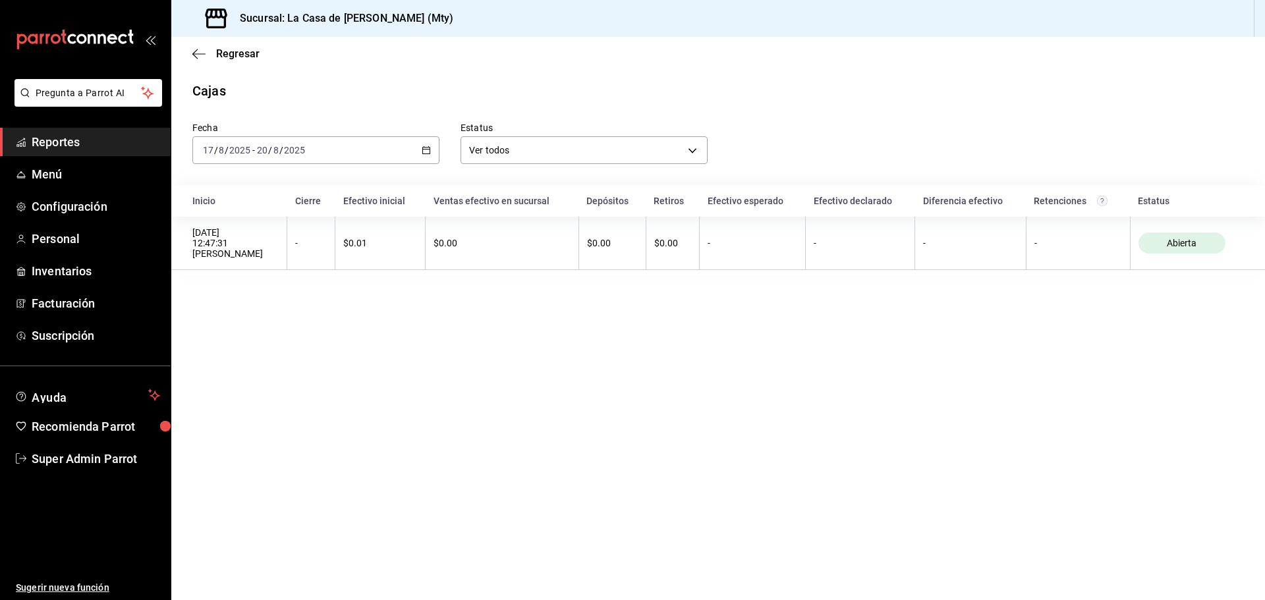
click at [419, 139] on div "2025-08-17 17 / 8 / 2025 - 2025-08-20 20 / 8 / 2025" at bounding box center [315, 150] width 247 height 28
click at [225, 210] on li "Ayer" at bounding box center [254, 220] width 123 height 30
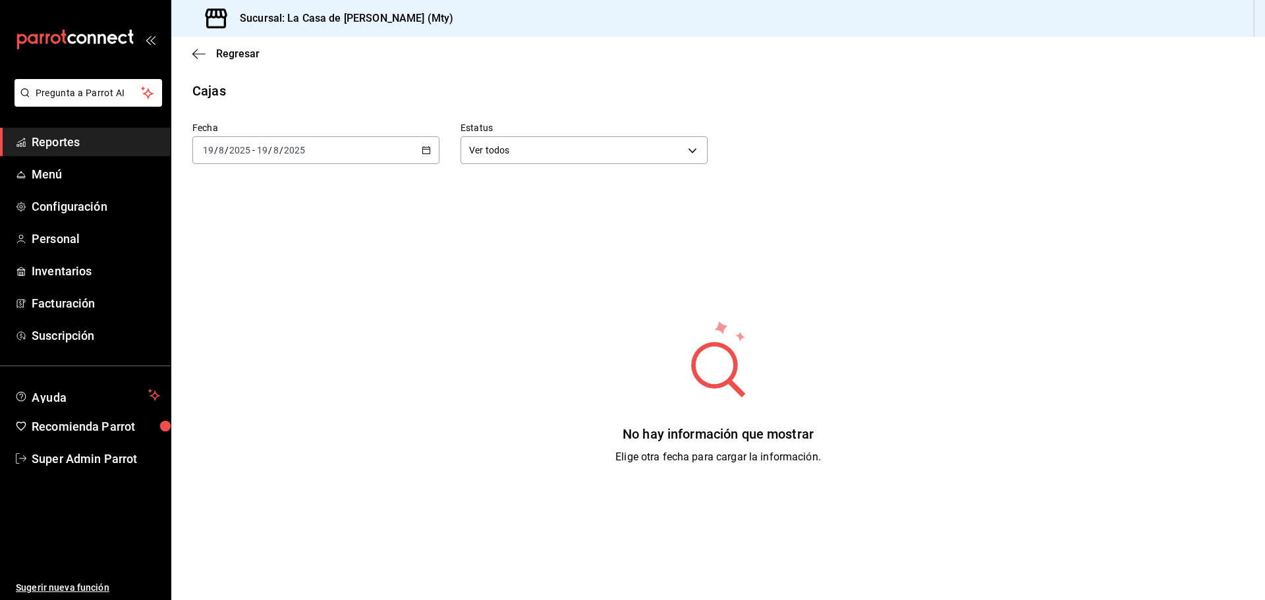
click at [426, 153] on icon "button" at bounding box center [426, 150] width 9 height 9
click at [220, 259] on li "Semana actual" at bounding box center [254, 249] width 123 height 30
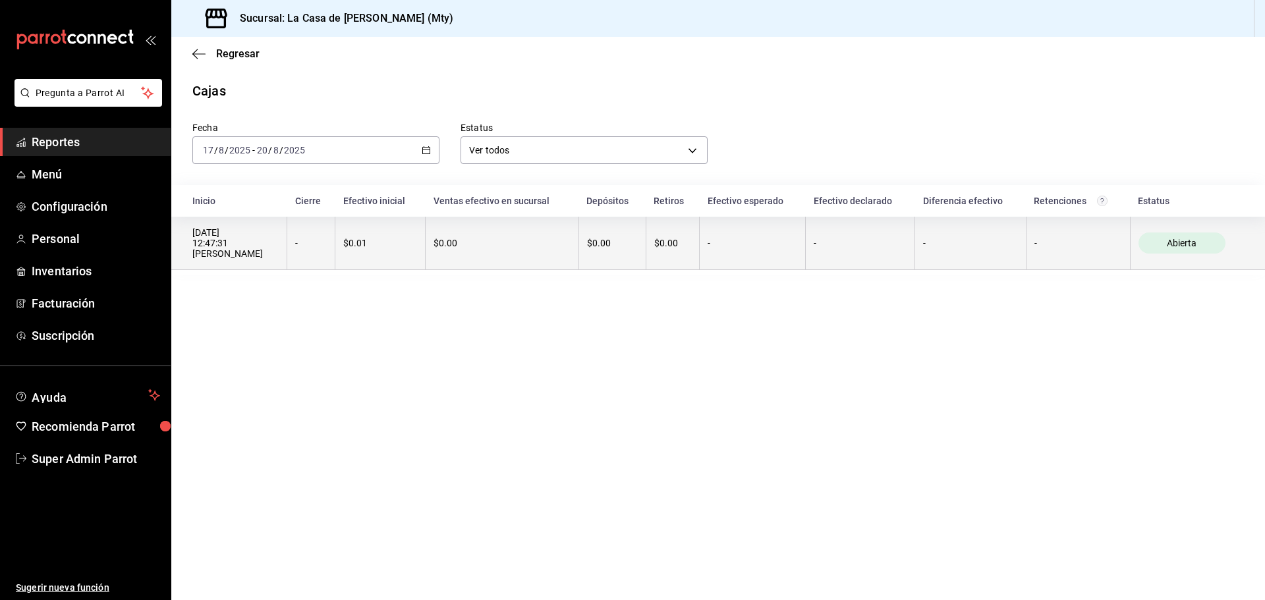
click at [314, 238] on th "-" at bounding box center [311, 243] width 48 height 53
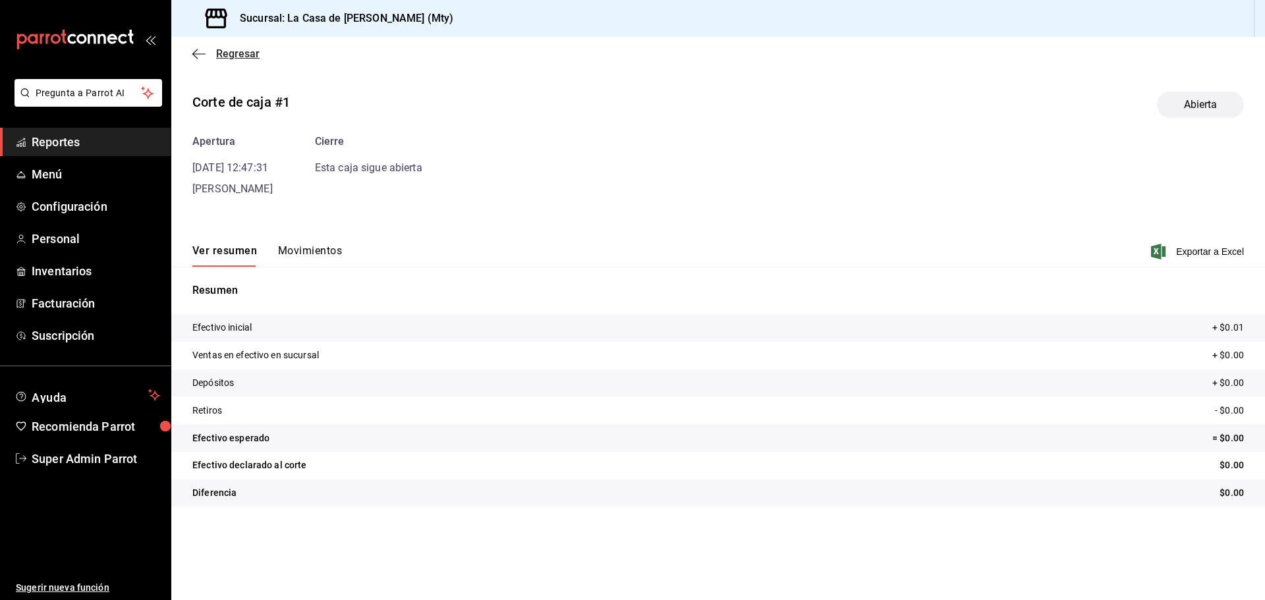
click at [205, 52] on icon "button" at bounding box center [198, 54] width 13 height 12
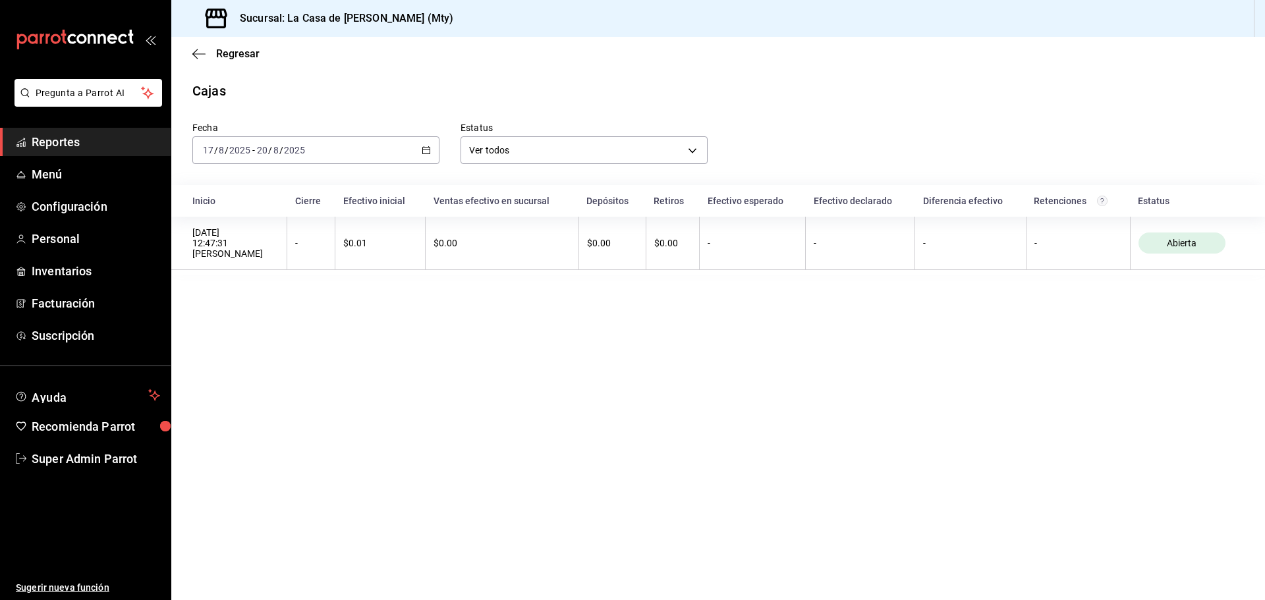
click at [433, 153] on div "2025-08-17 17 / 8 / 2025 - 2025-08-20 20 / 8 / 2025" at bounding box center [315, 150] width 247 height 28
click at [266, 180] on li "Hoy" at bounding box center [254, 190] width 123 height 30
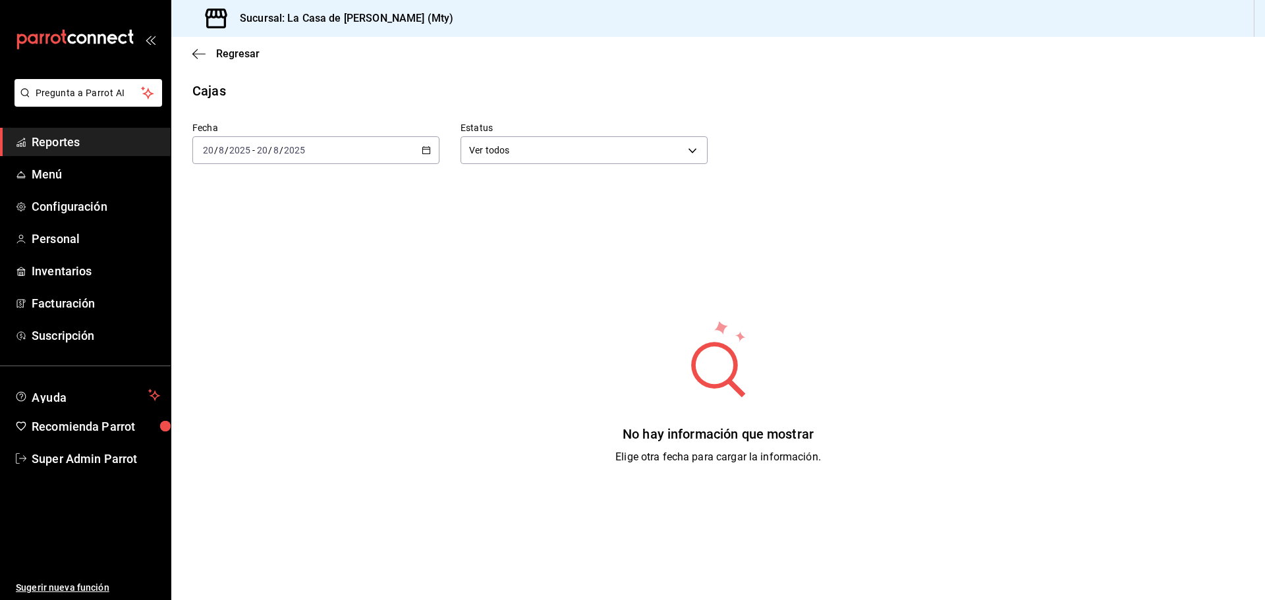
click at [425, 147] on icon "button" at bounding box center [426, 150] width 9 height 9
click at [258, 207] on li "Ayer" at bounding box center [254, 220] width 123 height 30
click at [423, 146] on icon "button" at bounding box center [426, 150] width 9 height 9
click at [244, 242] on span "Semana actual" at bounding box center [255, 249] width 102 height 14
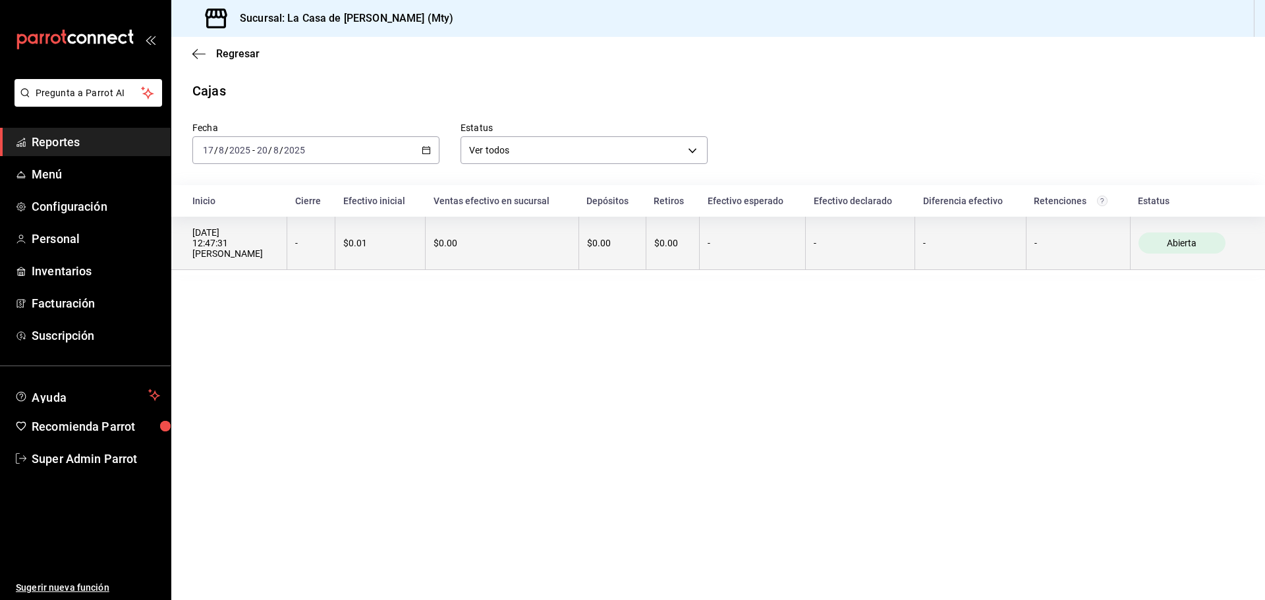
click at [335, 229] on th "-" at bounding box center [311, 243] width 48 height 53
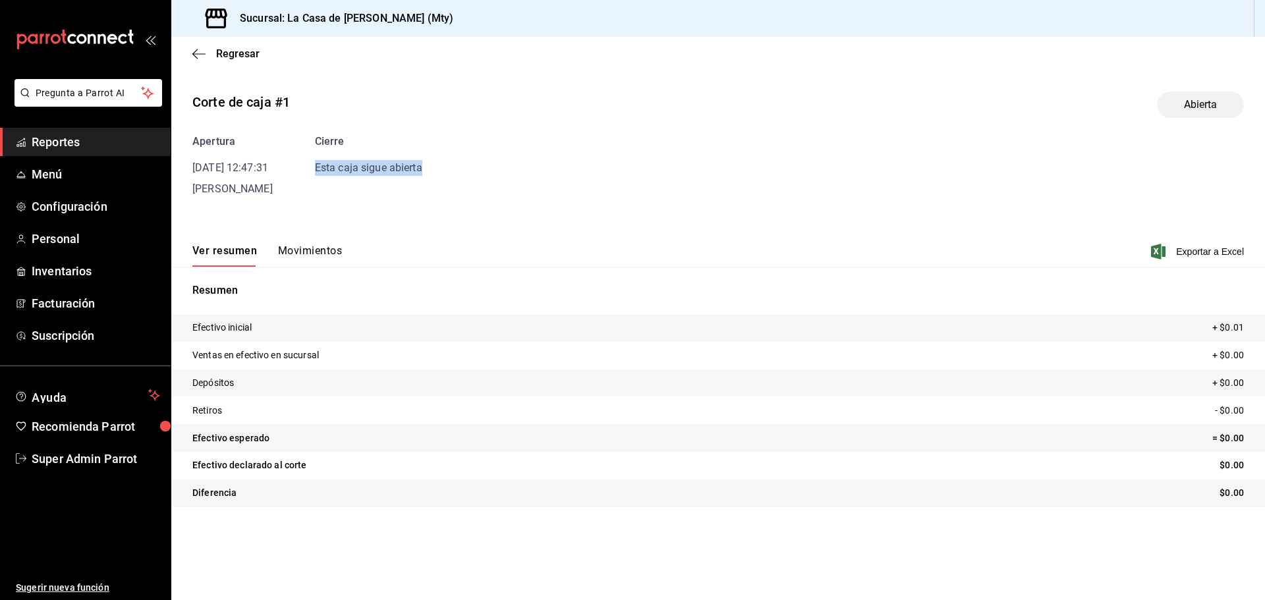
drag, startPoint x: 333, startPoint y: 163, endPoint x: 461, endPoint y: 166, distance: 127.8
click at [458, 166] on div "Apertura 17/08/25 12:47:31 Eduardo Castellanos Cierre Esta caja sigue abierta" at bounding box center [717, 165] width 1051 height 63
click at [380, 169] on div "Esta caja sigue abierta" at bounding box center [368, 168] width 107 height 16
drag, startPoint x: 325, startPoint y: 162, endPoint x: 473, endPoint y: 170, distance: 147.7
click at [473, 170] on div "Apertura 17/08/25 12:47:31 Eduardo Castellanos Cierre Esta caja sigue abierta" at bounding box center [717, 165] width 1051 height 63
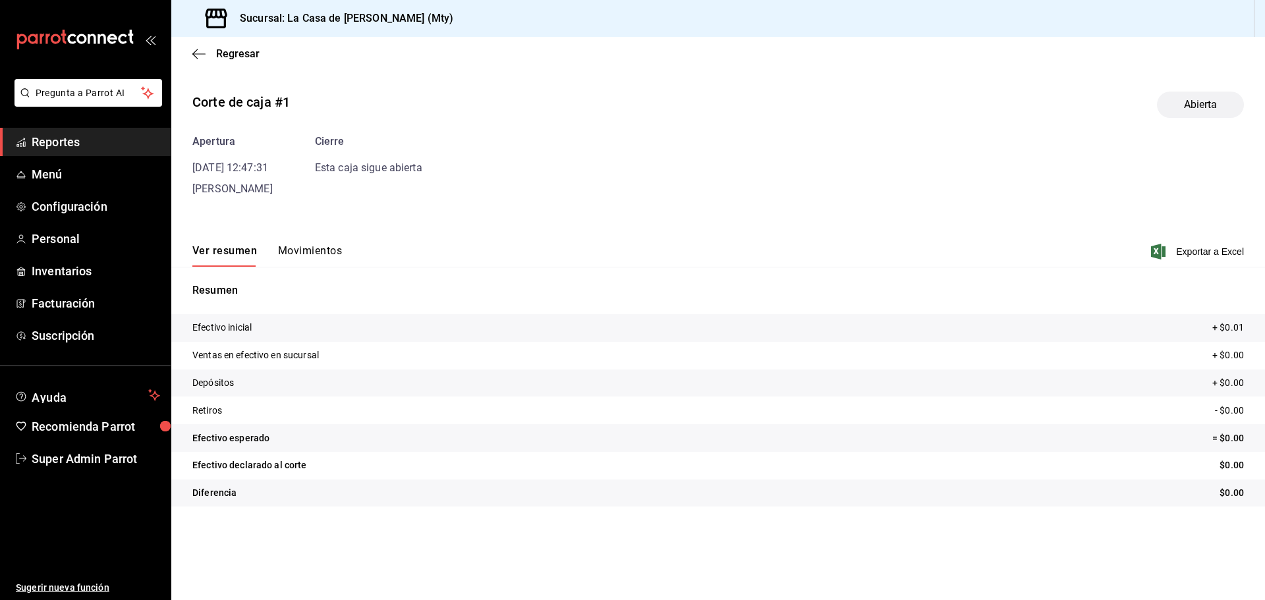
click at [350, 227] on div "Corte de caja #1 Abierta Apertura 17/08/25 12:47:31 Eduardo Castellanos Cierre …" at bounding box center [717, 301] width 1093 height 441
click at [304, 252] on button "Movimientos" at bounding box center [310, 255] width 64 height 22
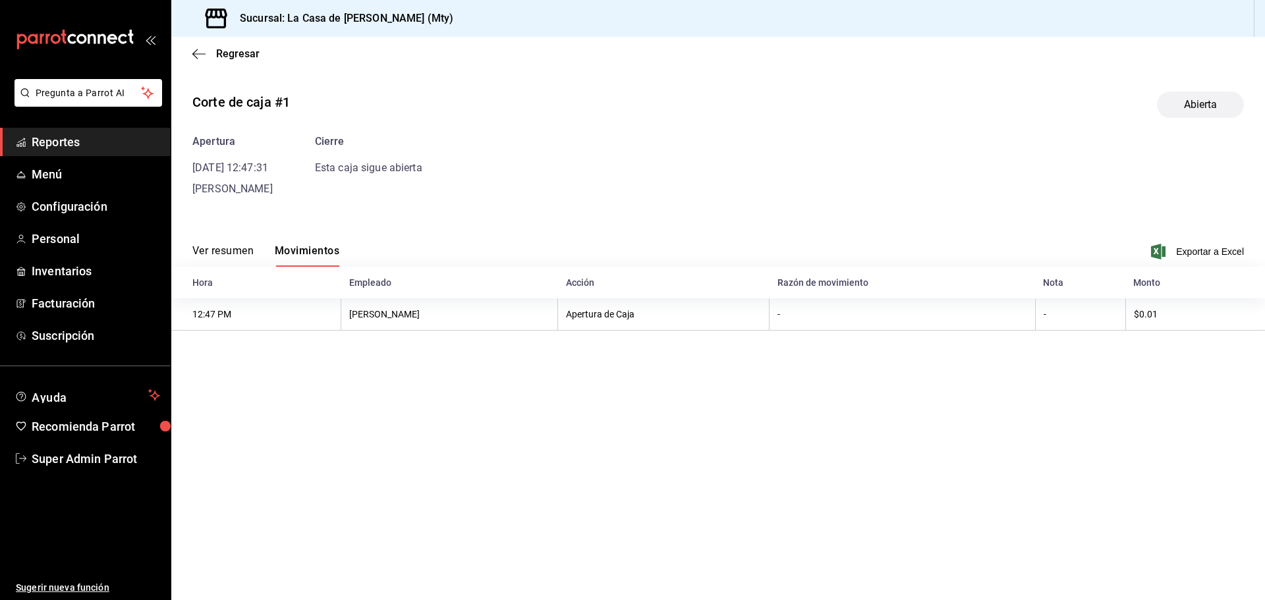
click at [217, 257] on button "Ver resumen" at bounding box center [222, 255] width 61 height 22
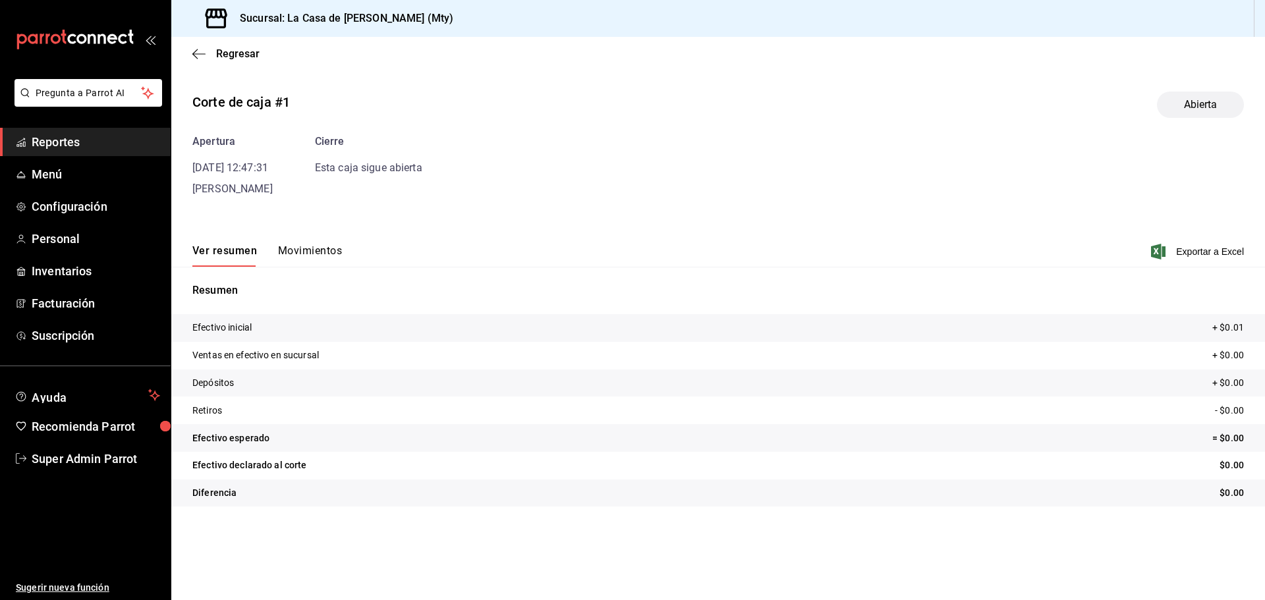
click at [339, 243] on div "Ver resumen Movimientos Exportar a Excel" at bounding box center [717, 248] width 1093 height 38
click at [329, 248] on button "Movimientos" at bounding box center [310, 255] width 64 height 22
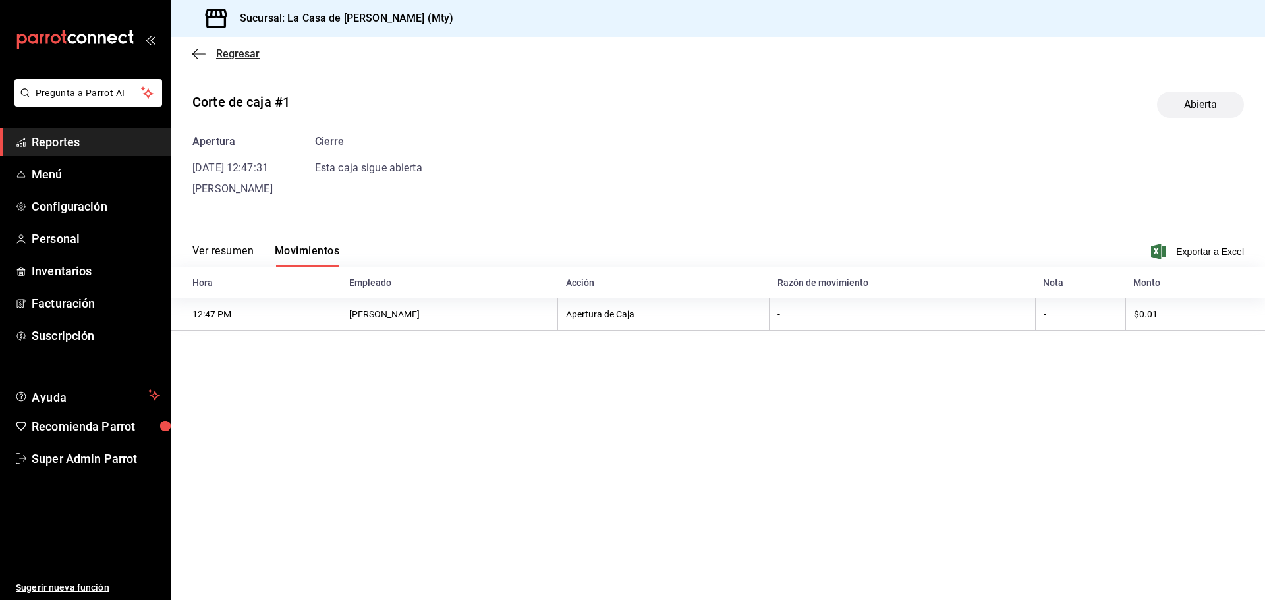
click at [206, 53] on span "Regresar" at bounding box center [225, 53] width 67 height 13
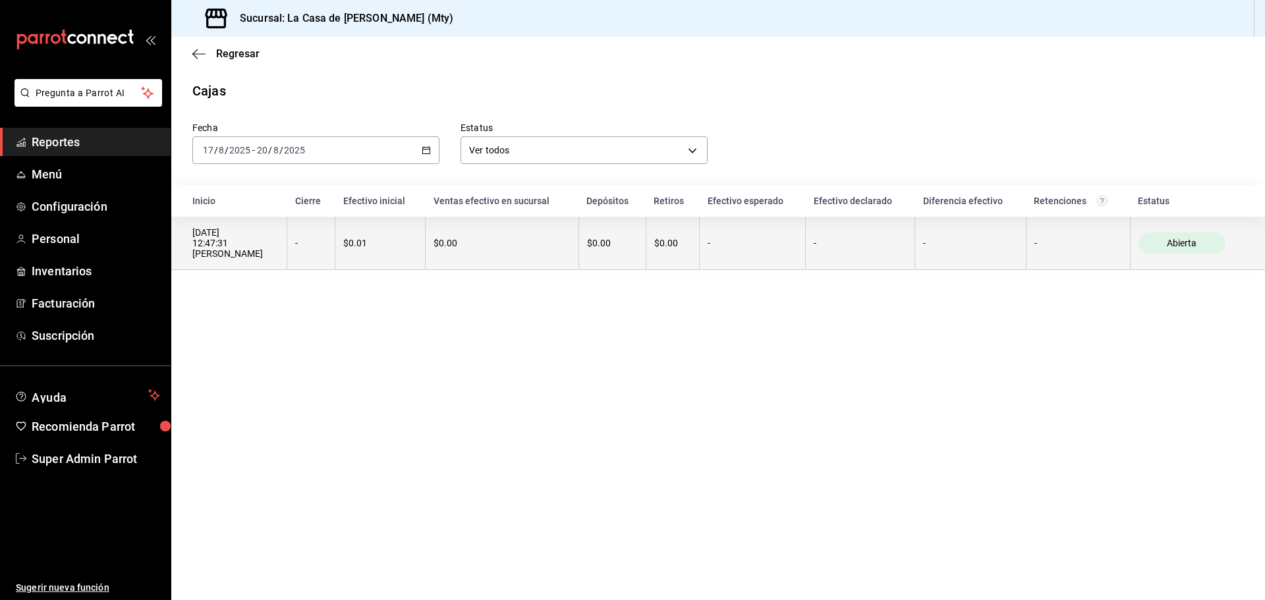
click at [279, 256] on div "17/08/2025 12:47:31 Eduardo Castellanos" at bounding box center [235, 243] width 86 height 32
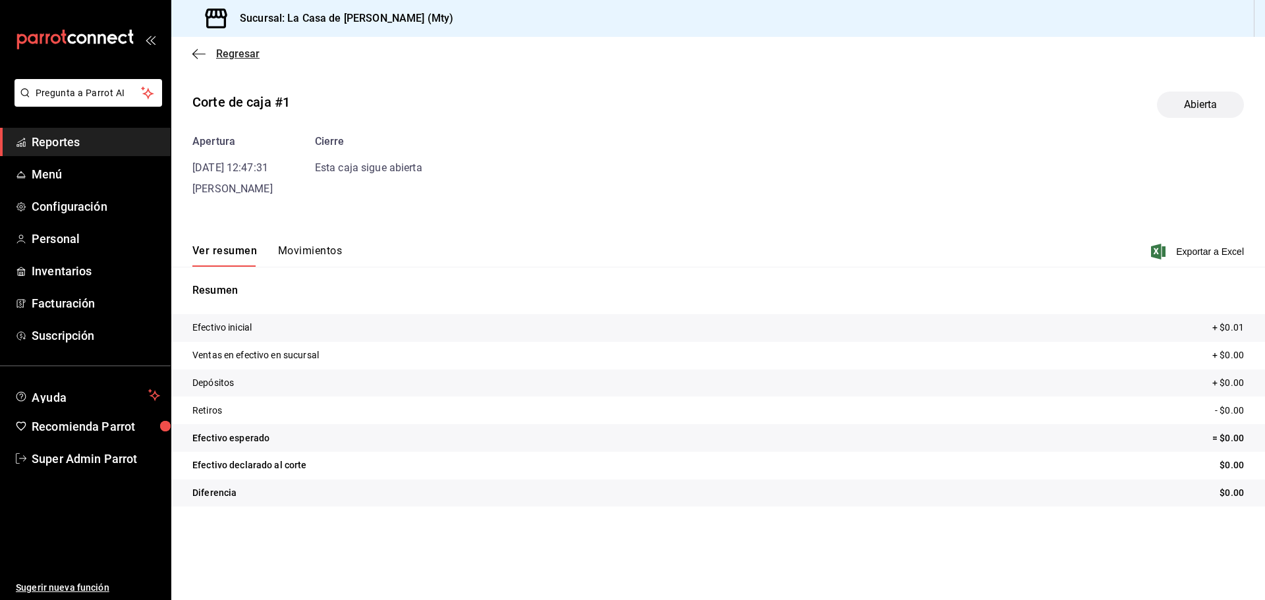
click at [204, 55] on icon "button" at bounding box center [198, 54] width 13 height 12
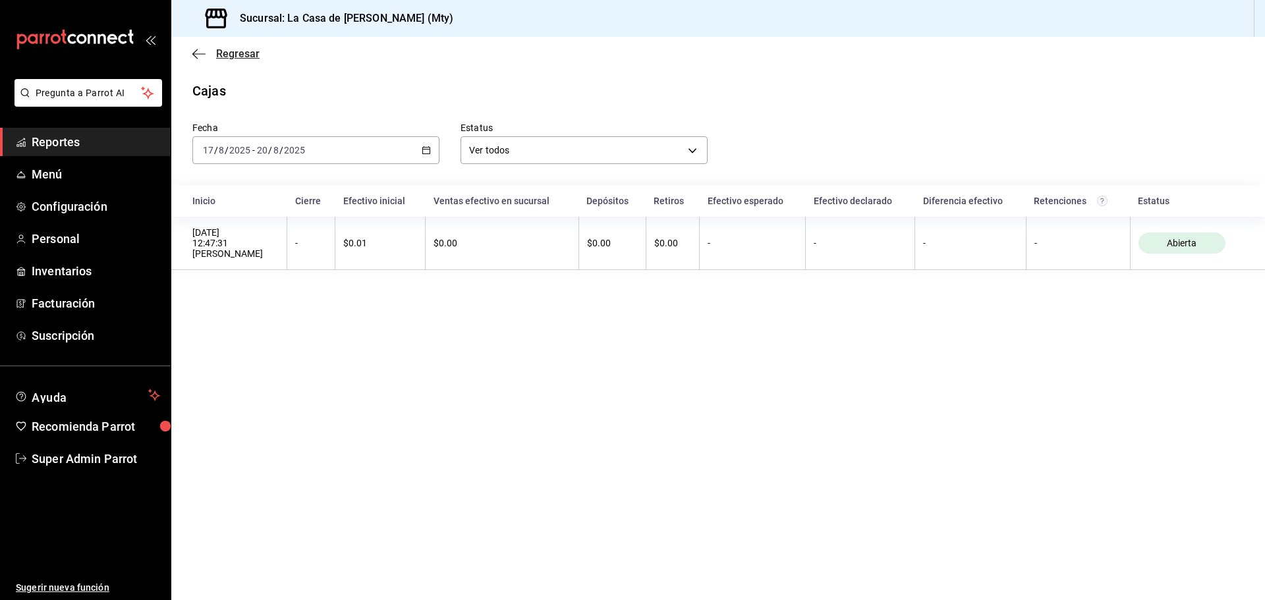
click at [205, 48] on span "Regresar" at bounding box center [225, 53] width 67 height 13
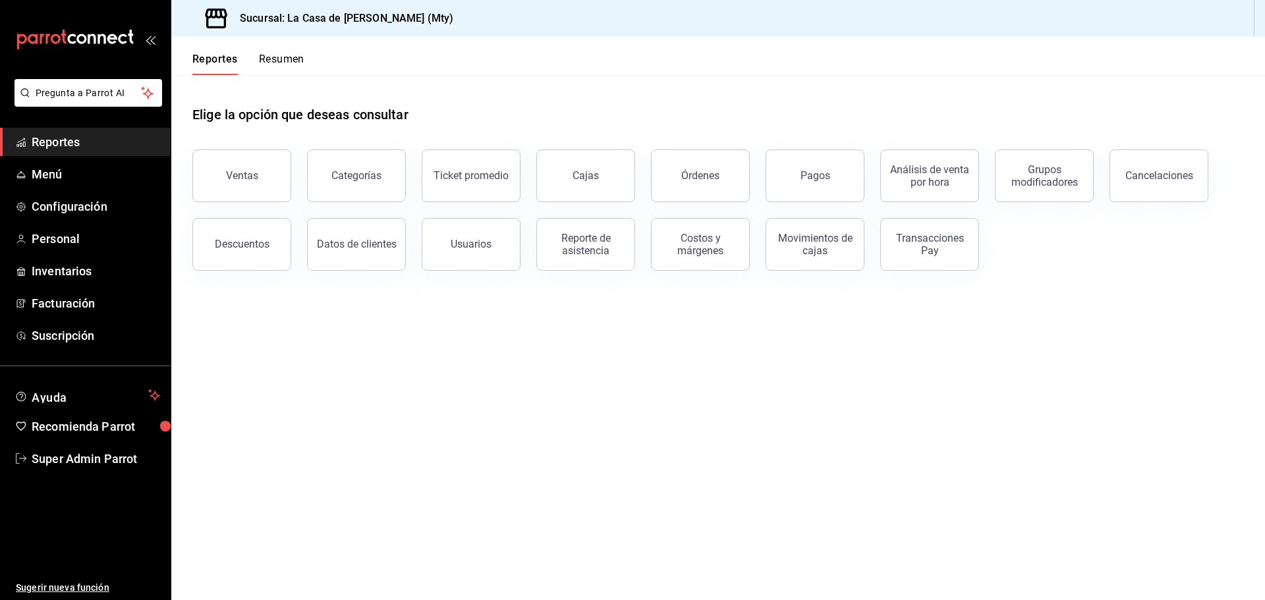
click at [205, 48] on div "Reportes Resumen" at bounding box center [237, 56] width 133 height 38
click at [88, 142] on span "Reportes" at bounding box center [96, 142] width 128 height 18
click at [84, 173] on span "Menú" at bounding box center [96, 174] width 128 height 18
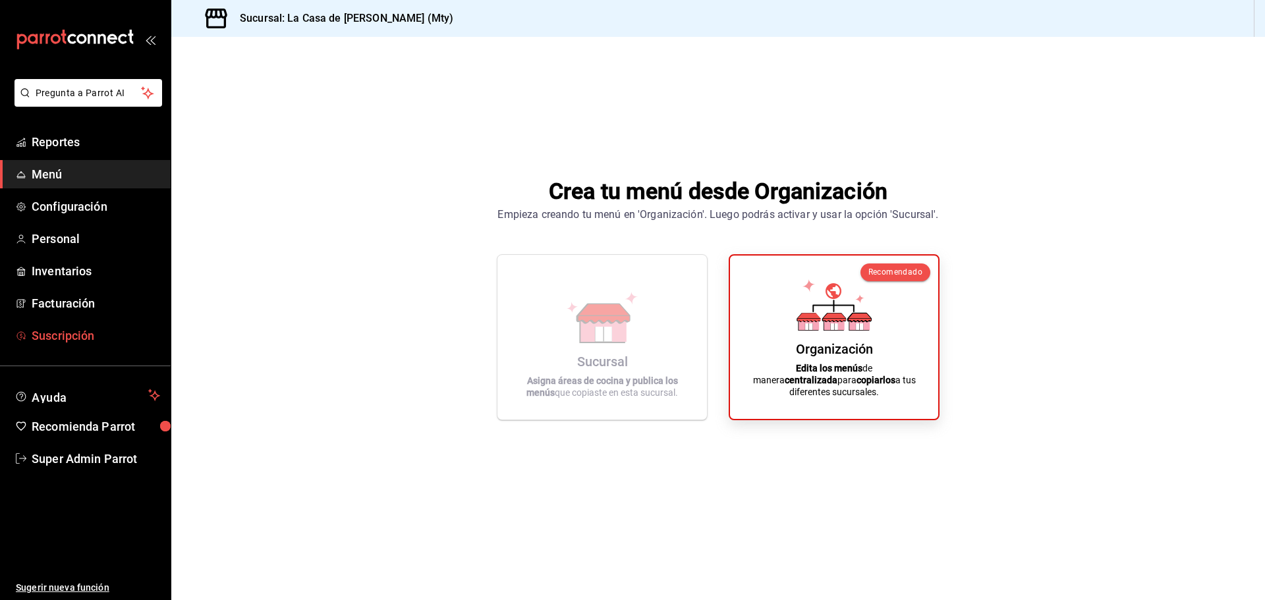
click at [94, 322] on link "Suscripción" at bounding box center [85, 335] width 171 height 28
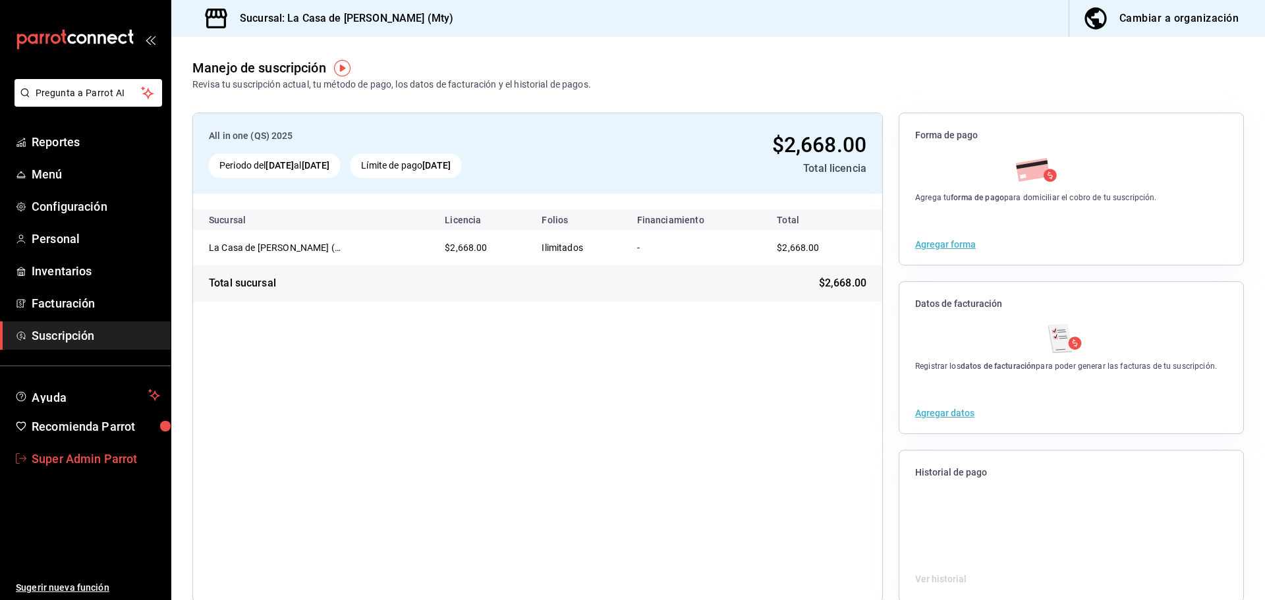
click at [101, 445] on link "Super Admin Parrot" at bounding box center [85, 459] width 171 height 28
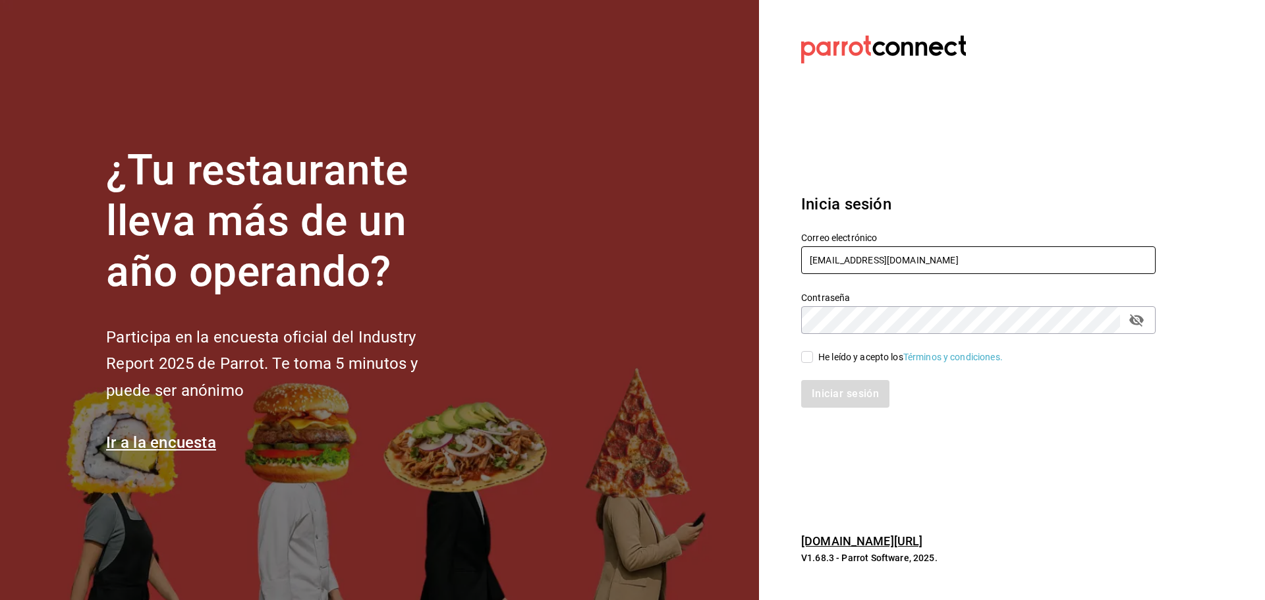
click at [821, 272] on input "lacasademaggie@mty.com" at bounding box center [978, 260] width 354 height 28
paste input "bernies@tamaulipas"
type input "[EMAIL_ADDRESS][DOMAIN_NAME]"
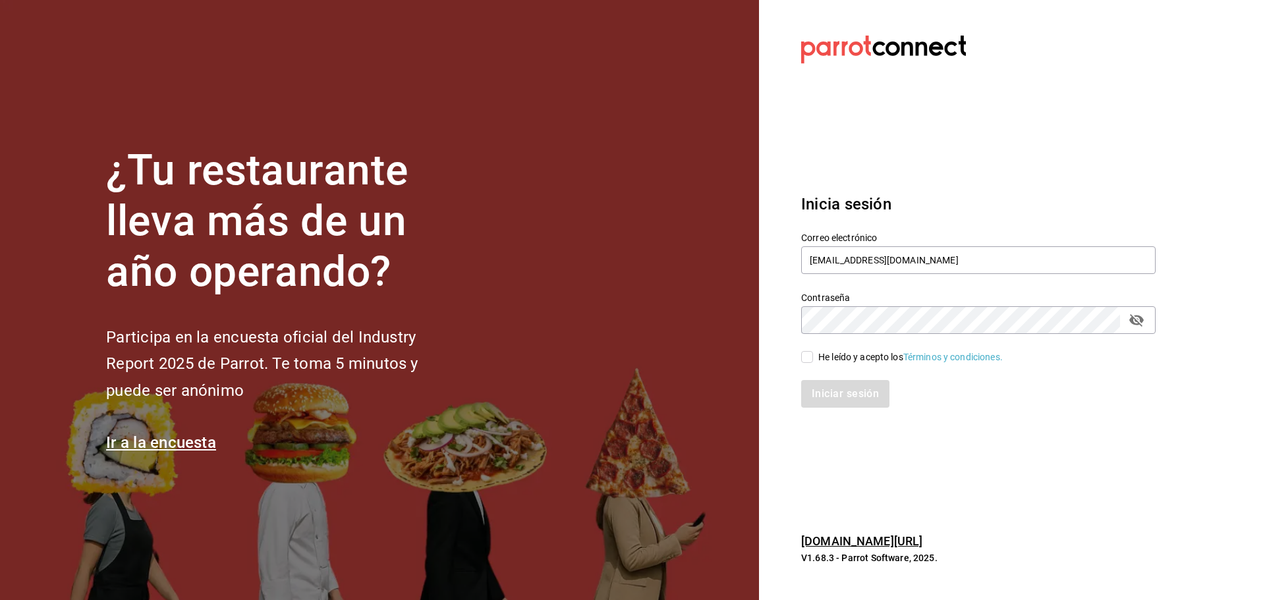
click at [815, 362] on span "He leído y acepto los Términos y condiciones." at bounding box center [908, 357] width 190 height 14
click at [813, 362] on input "He leído y acepto los Términos y condiciones." at bounding box center [807, 357] width 12 height 12
checkbox input "true"
click at [832, 375] on div "Iniciar sesión" at bounding box center [970, 385] width 370 height 43
click at [840, 395] on button "Iniciar sesión" at bounding box center [846, 394] width 90 height 28
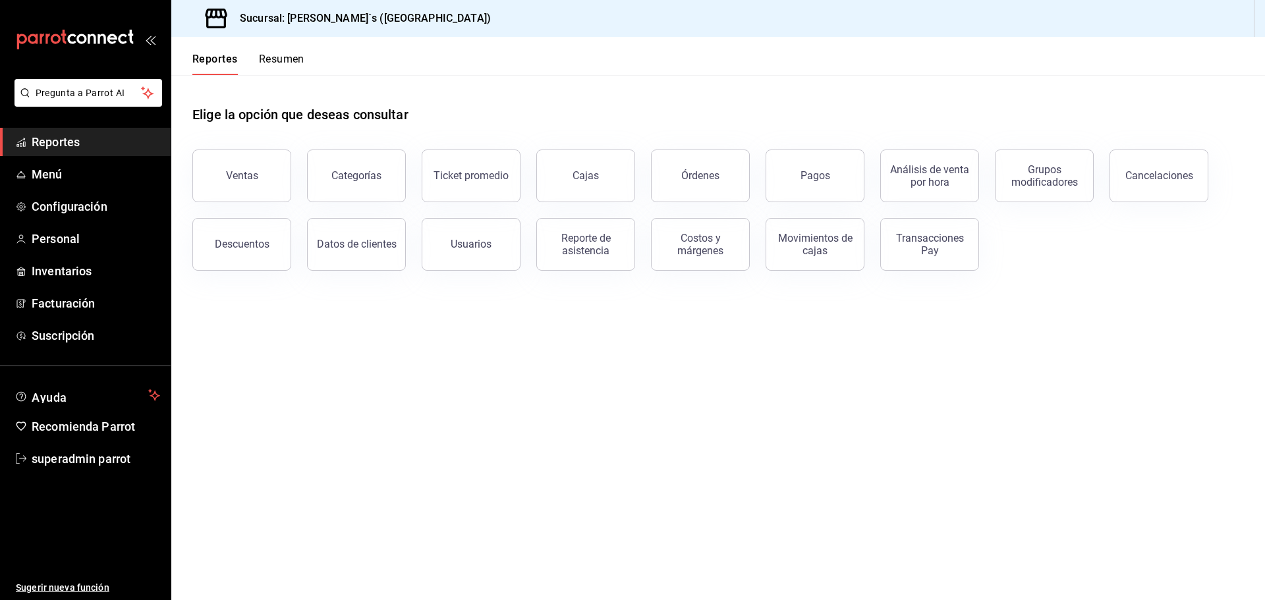
click at [315, 14] on h3 "Sucursal: [PERSON_NAME]´s ([GEOGRAPHIC_DATA])" at bounding box center [359, 19] width 261 height 16
click at [81, 179] on span "Menú" at bounding box center [96, 174] width 128 height 18
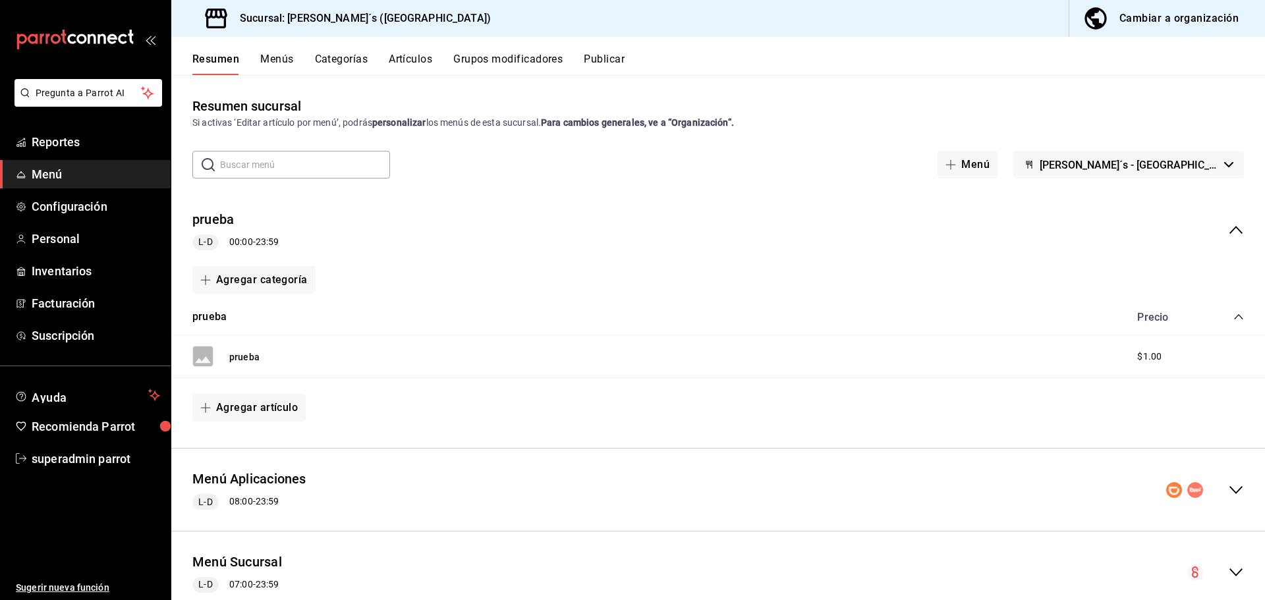
click at [1197, 7] on button "Cambiar a organización" at bounding box center [1161, 18] width 185 height 37
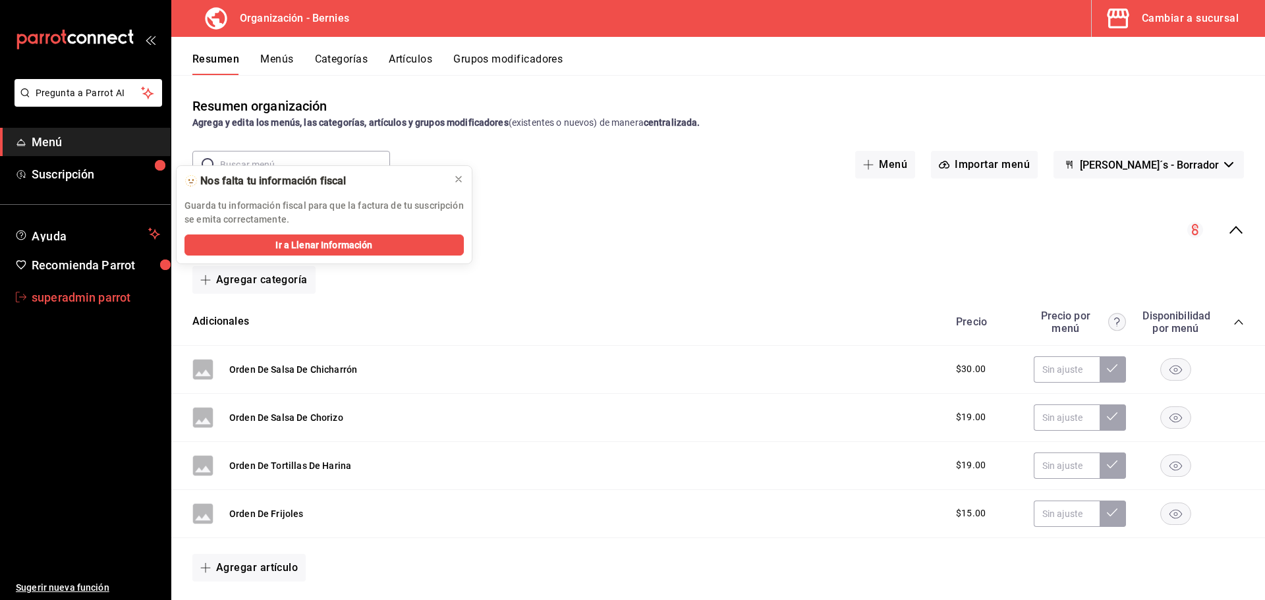
click at [65, 288] on span "superadmin parrot" at bounding box center [96, 297] width 128 height 18
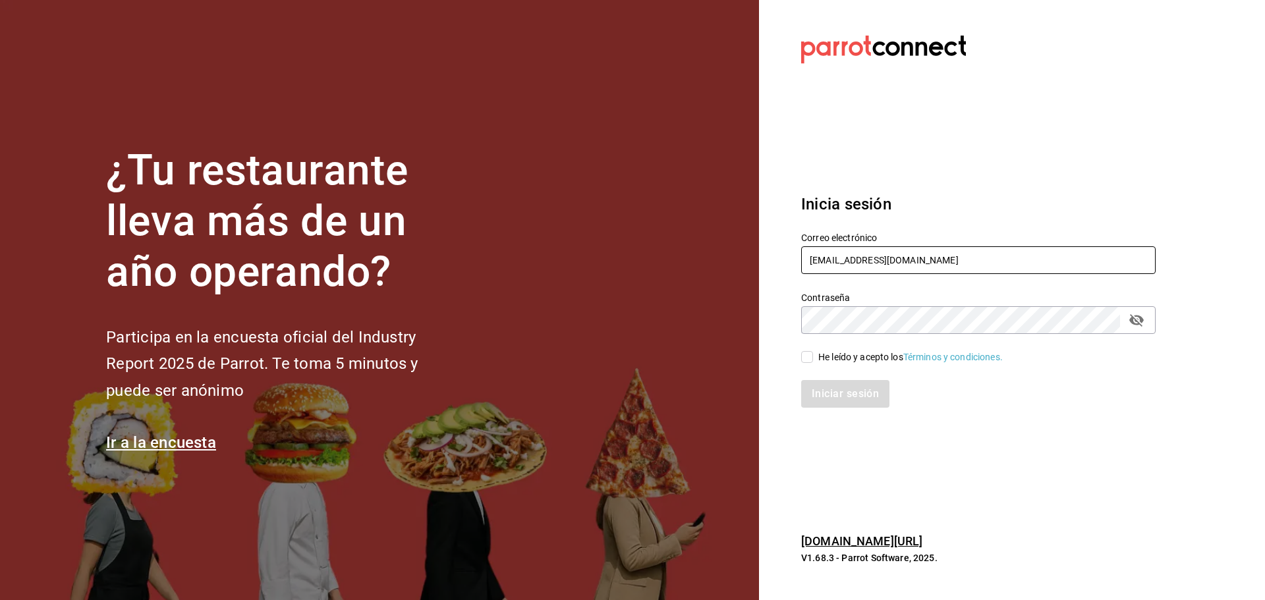
click at [867, 260] on input "bernies@tamaulipas.com" at bounding box center [978, 260] width 354 height 28
paste input "monchoso@tamp"
type input "monchoso@tamps.com"
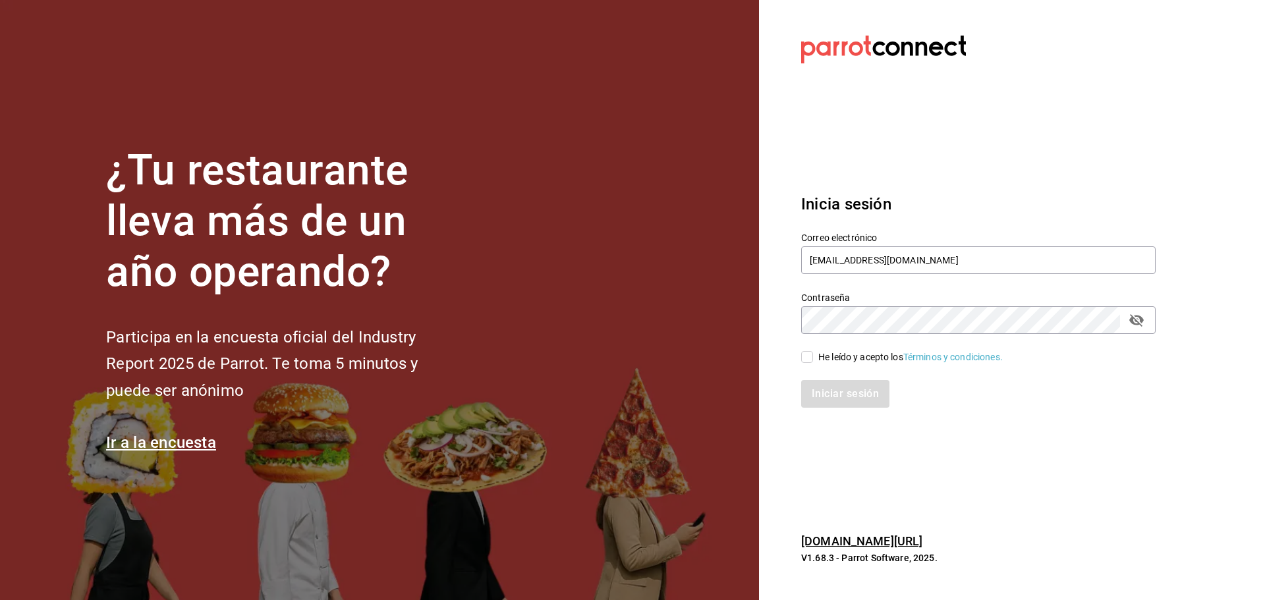
click at [804, 352] on input "He leído y acepto los Términos y condiciones." at bounding box center [807, 357] width 12 height 12
checkbox input "true"
click at [840, 396] on button "Iniciar sesión" at bounding box center [846, 394] width 90 height 28
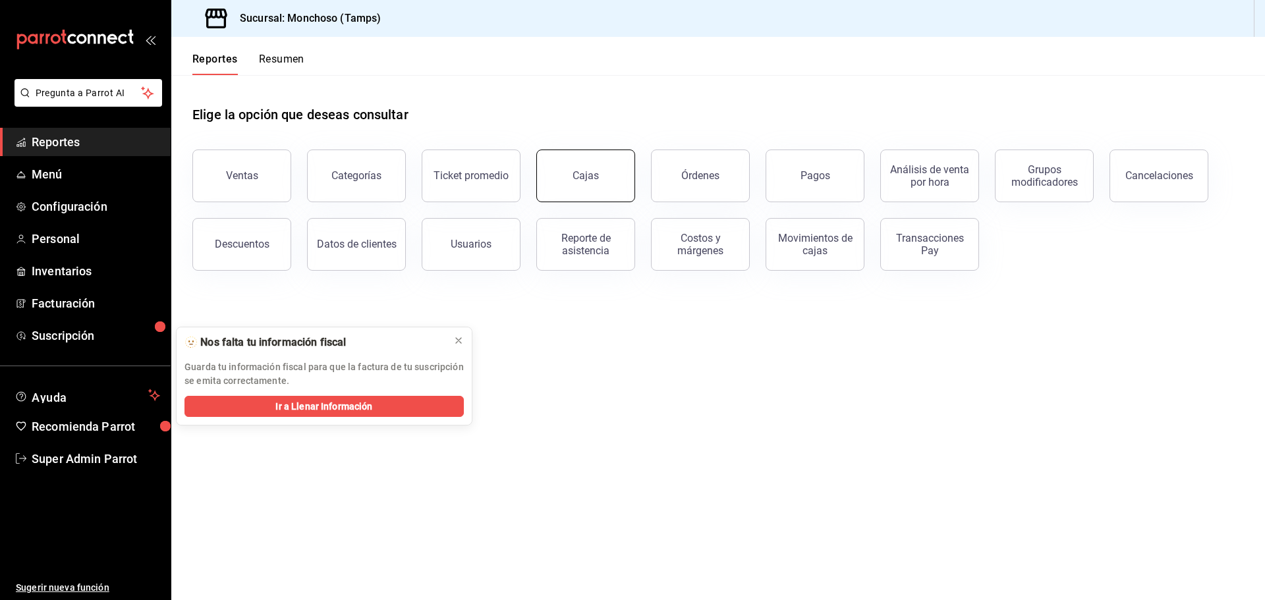
click at [600, 172] on button "Cajas" at bounding box center [585, 176] width 99 height 53
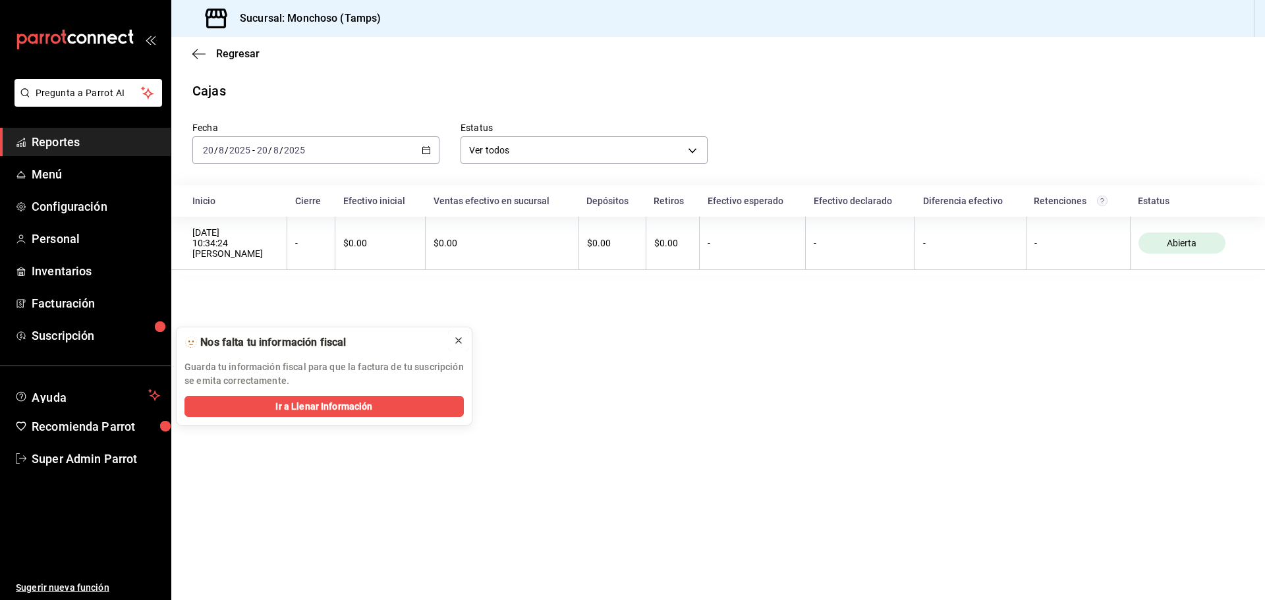
click at [456, 335] on div at bounding box center [458, 340] width 11 height 13
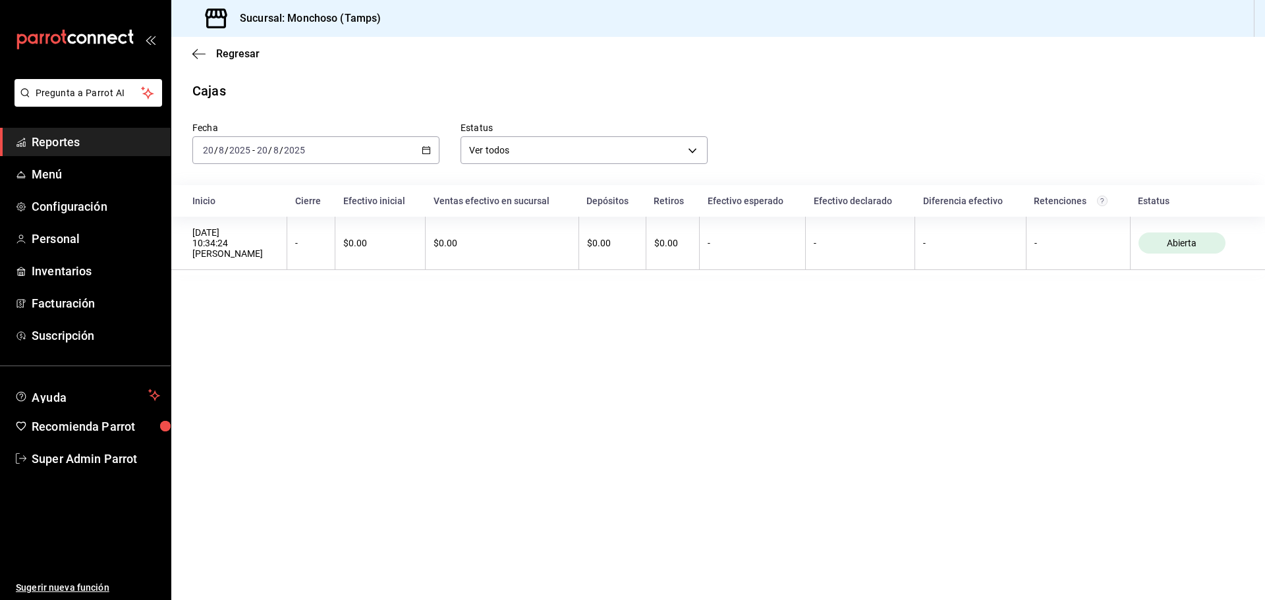
click at [419, 145] on div "[DATE] [DATE] - [DATE] [DATE]" at bounding box center [315, 150] width 247 height 28
click at [227, 225] on span "Ayer" at bounding box center [255, 220] width 102 height 14
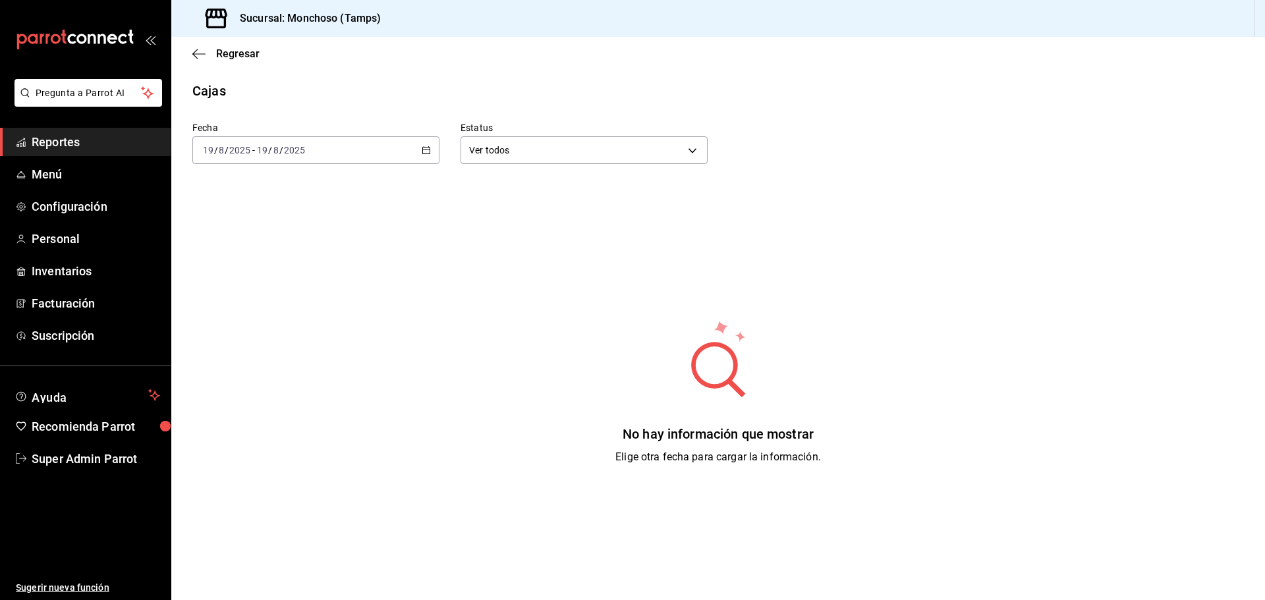
click at [421, 157] on div "[DATE] [DATE] - [DATE] [DATE]" at bounding box center [315, 150] width 247 height 28
click at [229, 225] on span "Ayer" at bounding box center [255, 220] width 102 height 14
click at [430, 150] on div "[DATE] [DATE] - [DATE] [DATE]" at bounding box center [315, 150] width 247 height 28
click at [237, 190] on span "Hoy" at bounding box center [255, 190] width 102 height 14
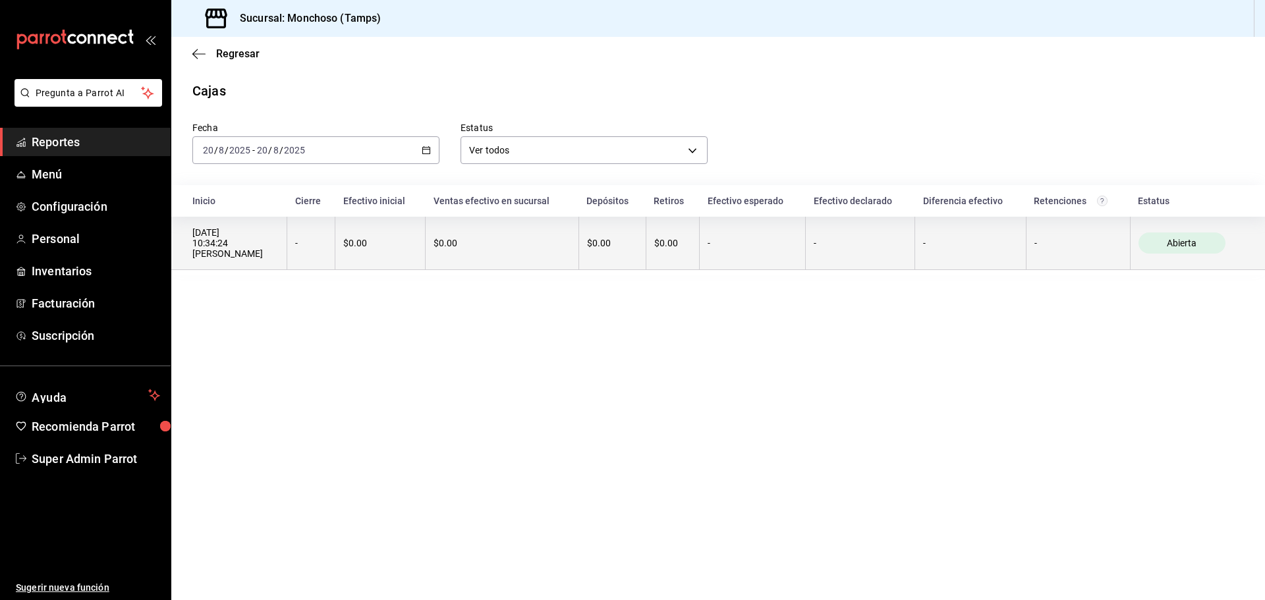
click at [314, 242] on div "-" at bounding box center [311, 243] width 32 height 11
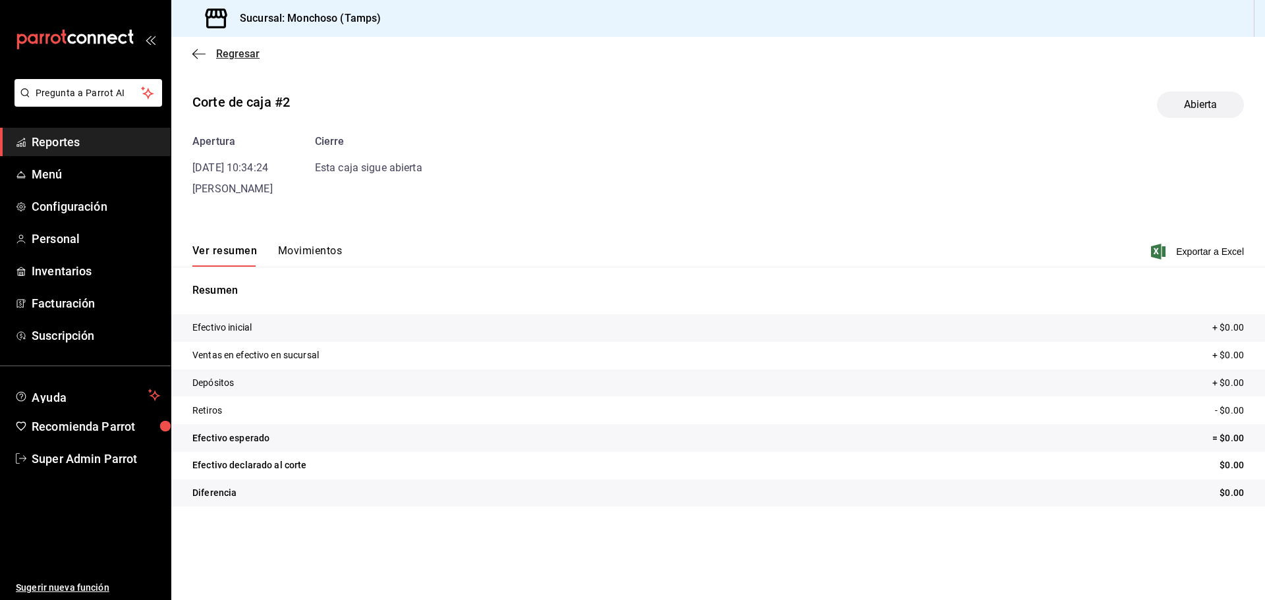
click at [197, 50] on icon "button" at bounding box center [194, 54] width 5 height 10
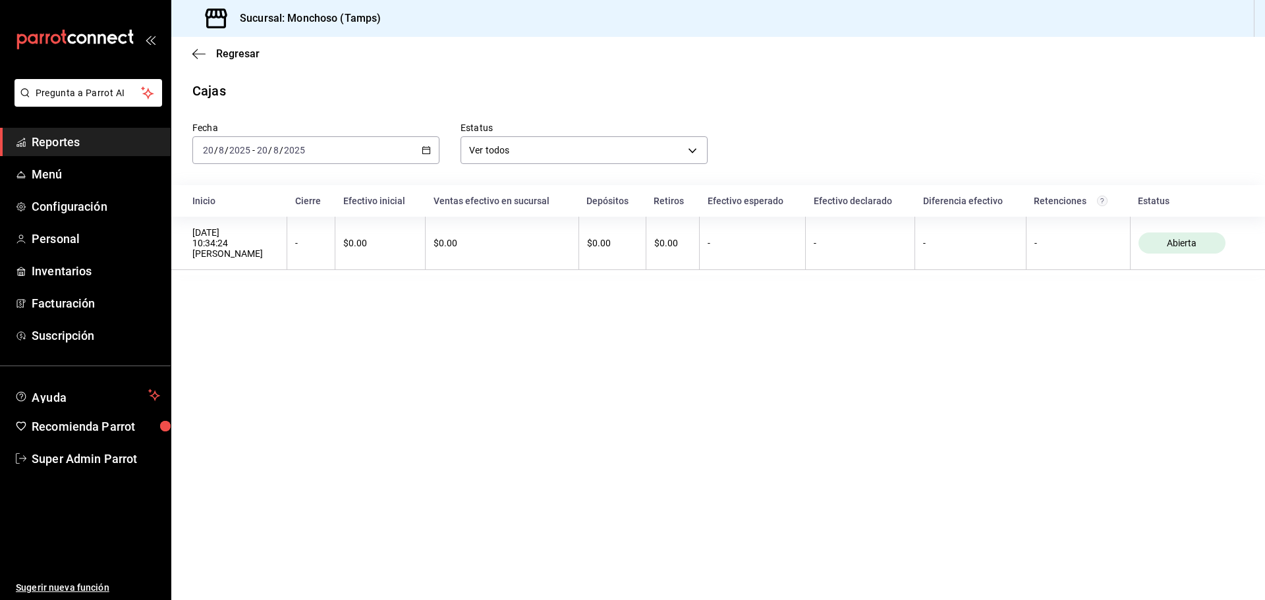
click at [430, 155] on div "[DATE] [DATE] - [DATE] [DATE]" at bounding box center [315, 150] width 247 height 28
click at [207, 252] on span "Semana actual" at bounding box center [255, 249] width 102 height 14
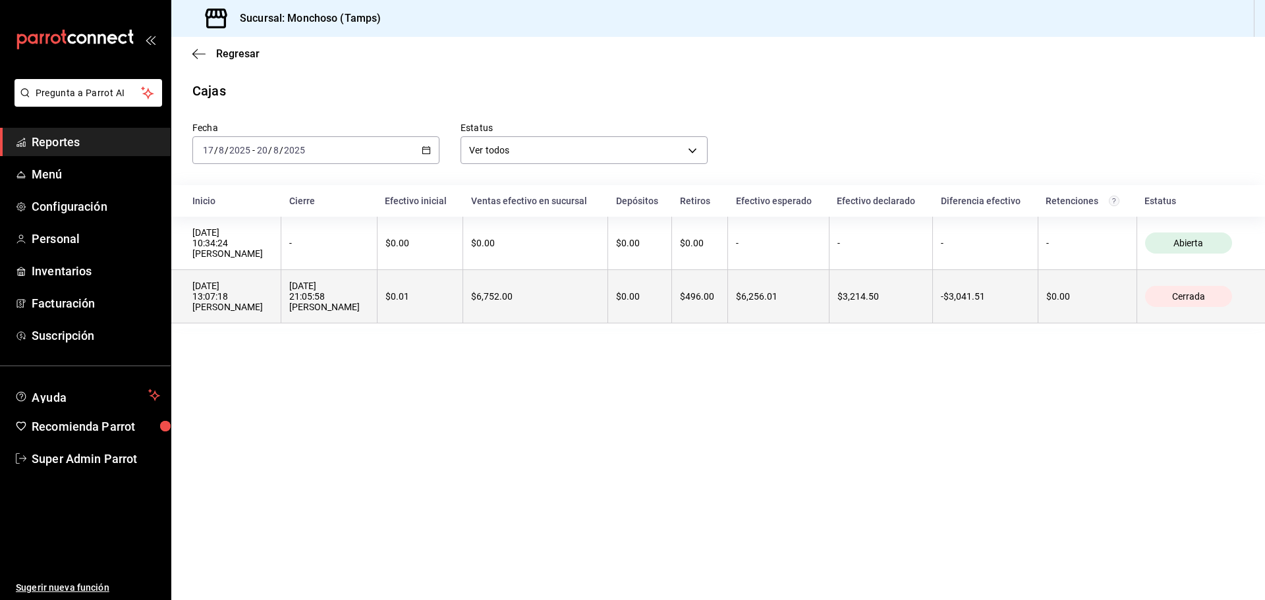
click at [312, 297] on div "[DATE] 21:05:58 [PERSON_NAME]" at bounding box center [328, 297] width 79 height 32
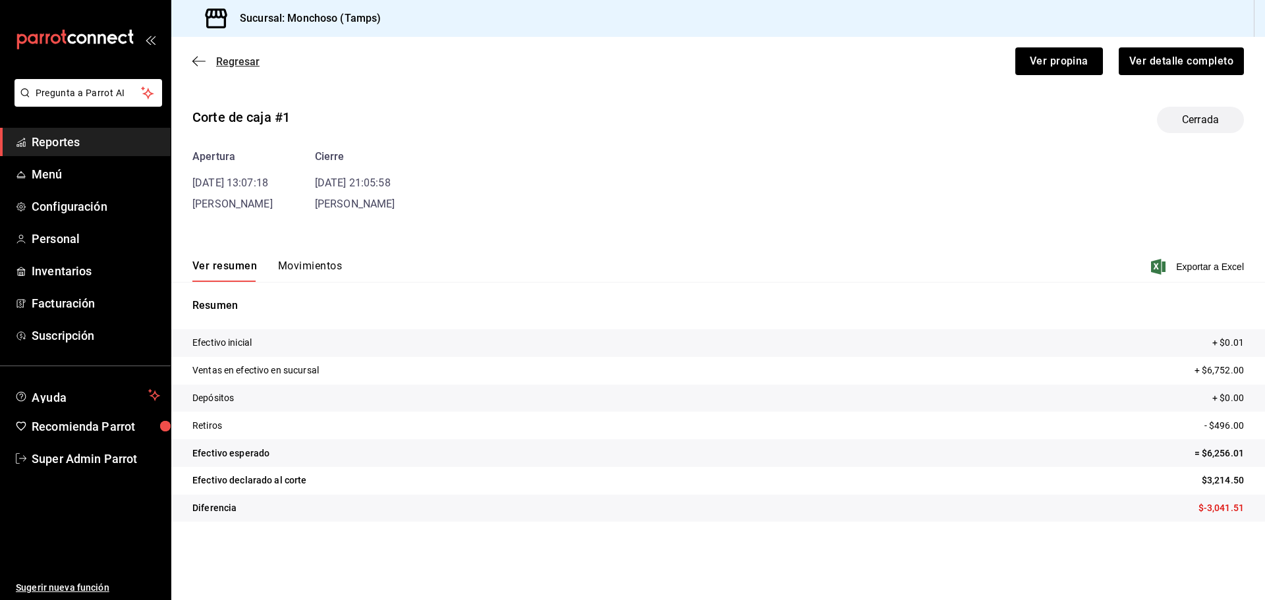
click at [203, 60] on icon "button" at bounding box center [198, 61] width 13 height 12
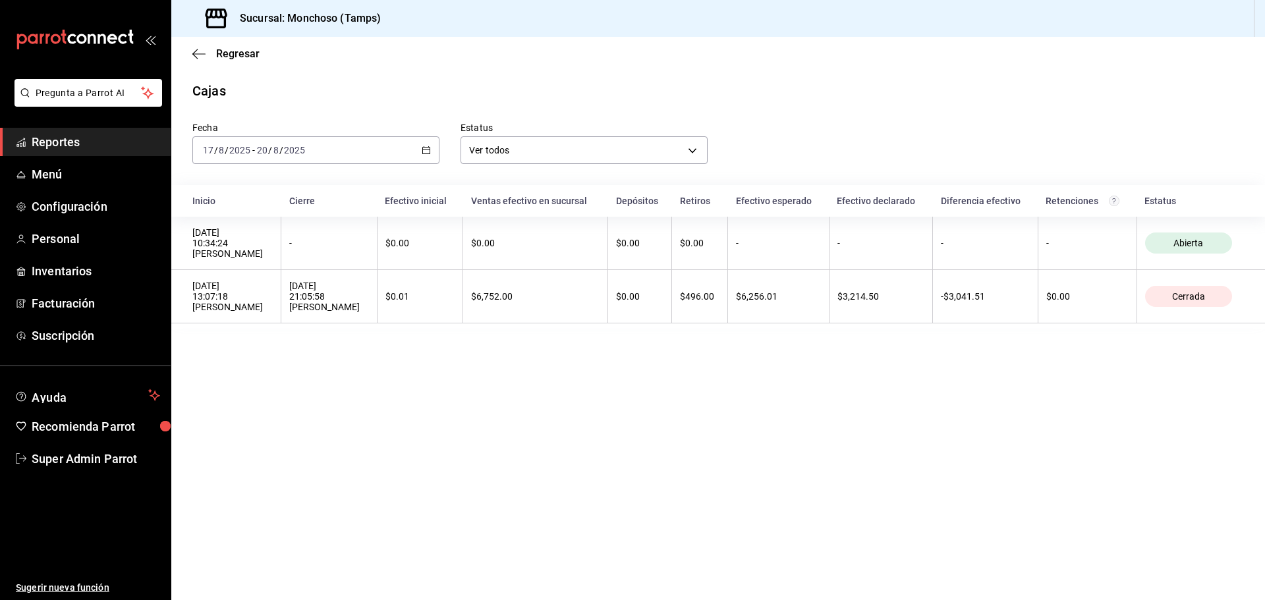
drag, startPoint x: 566, startPoint y: 449, endPoint x: 531, endPoint y: 430, distance: 39.8
click at [566, 449] on main "Regresar Cajas Fecha [DATE] [DATE] - [DATE] [DATE] Estatus Ver todos ALL Inicio…" at bounding box center [717, 318] width 1093 height 563
click at [204, 49] on icon "button" at bounding box center [198, 54] width 13 height 12
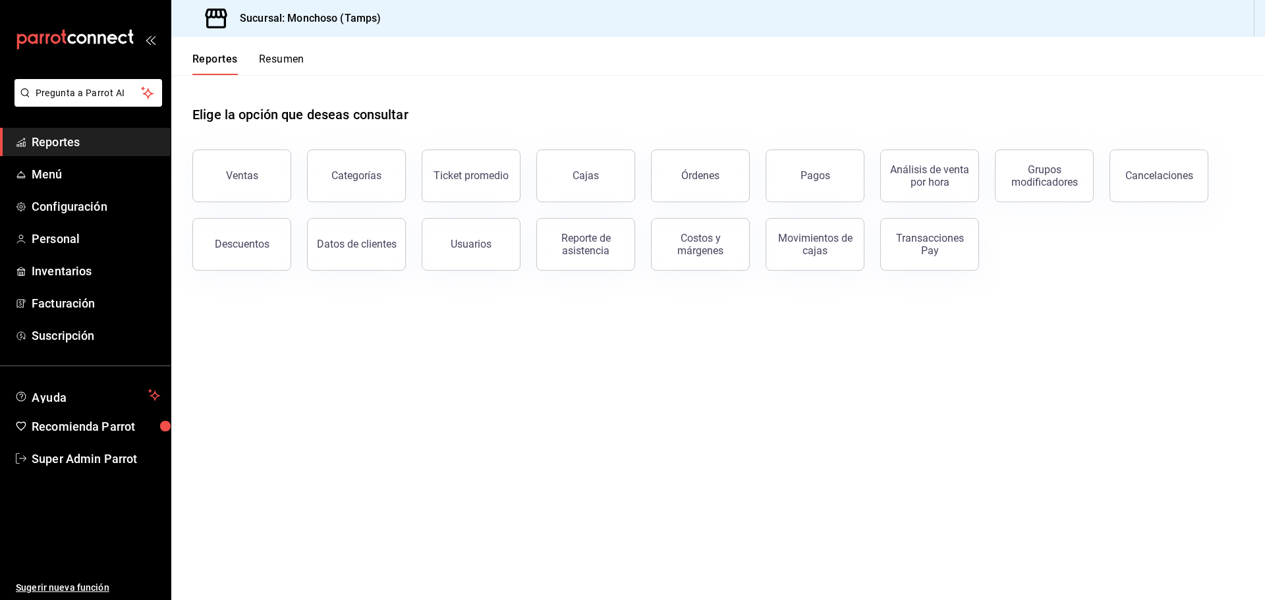
click at [295, 55] on button "Resumen" at bounding box center [281, 64] width 45 height 22
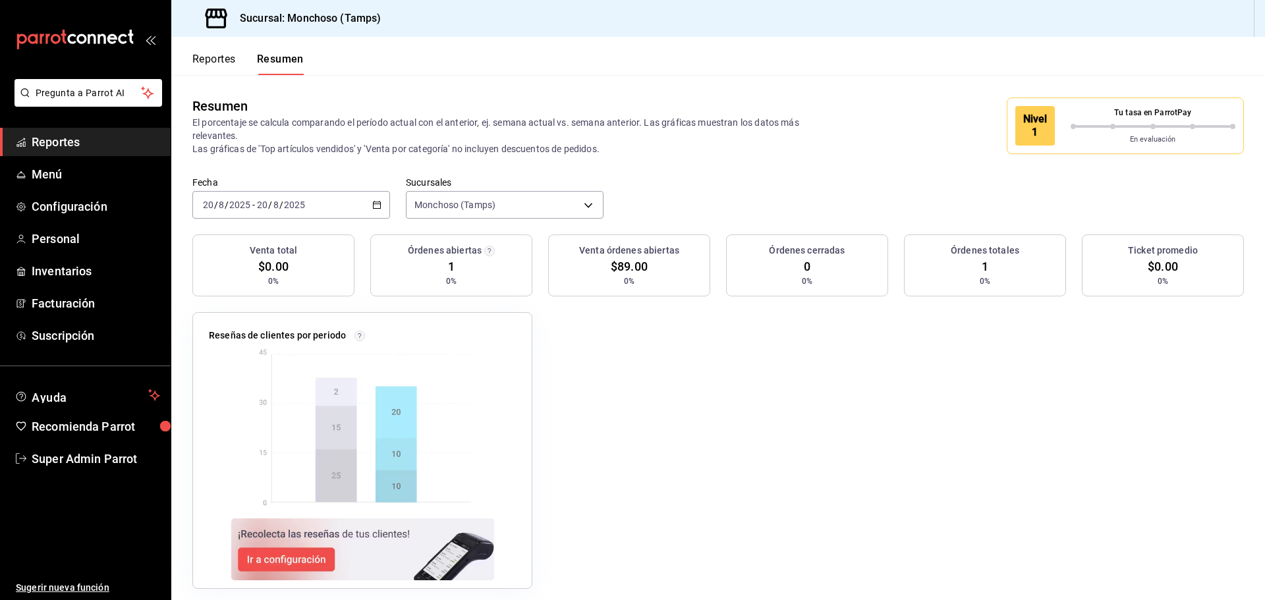
click at [229, 61] on button "Reportes" at bounding box center [213, 64] width 43 height 22
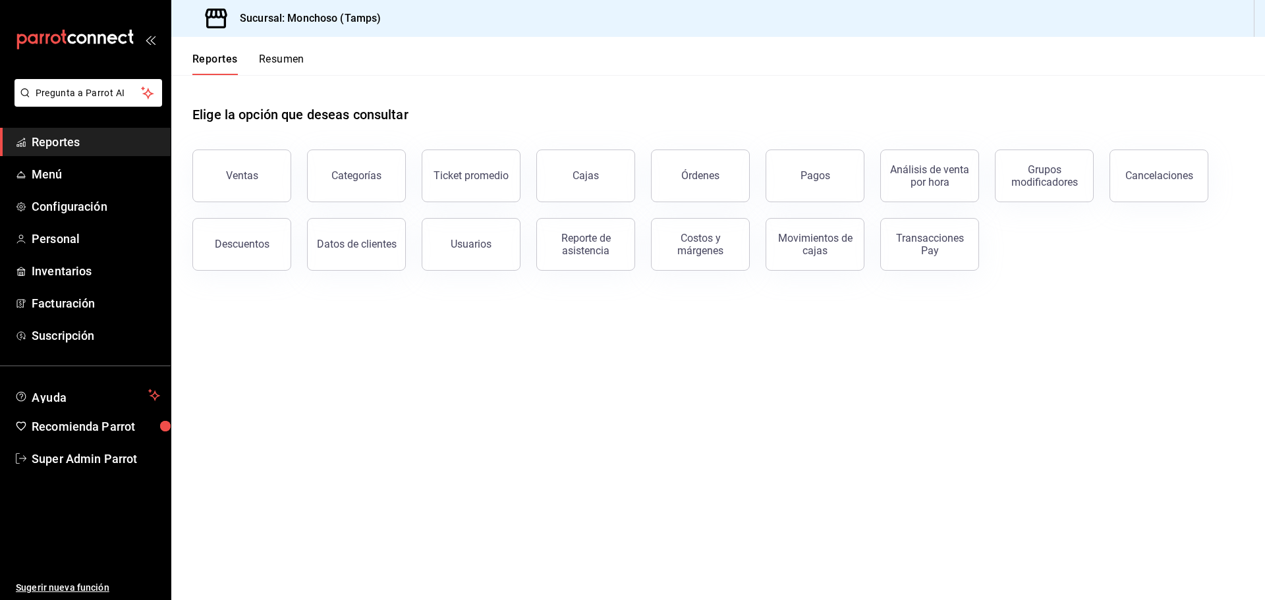
click at [88, 138] on span "Reportes" at bounding box center [96, 142] width 128 height 18
click at [286, 67] on button "Resumen" at bounding box center [281, 64] width 45 height 22
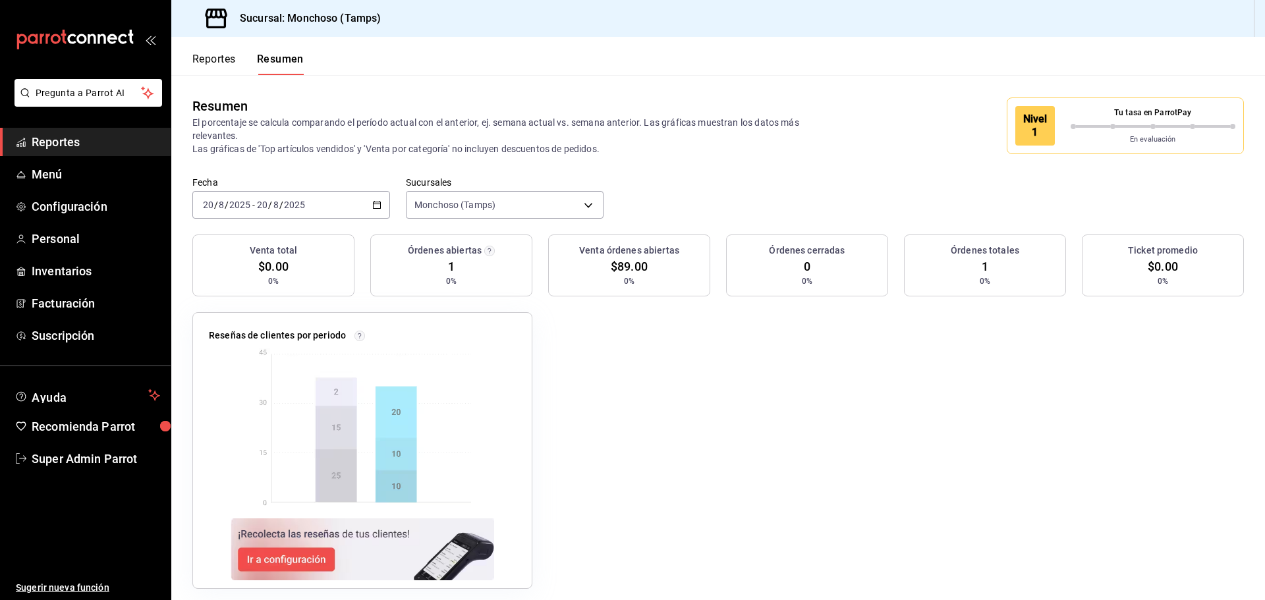
click at [233, 61] on button "Reportes" at bounding box center [213, 64] width 43 height 22
